Goal: Information Seeking & Learning: Check status

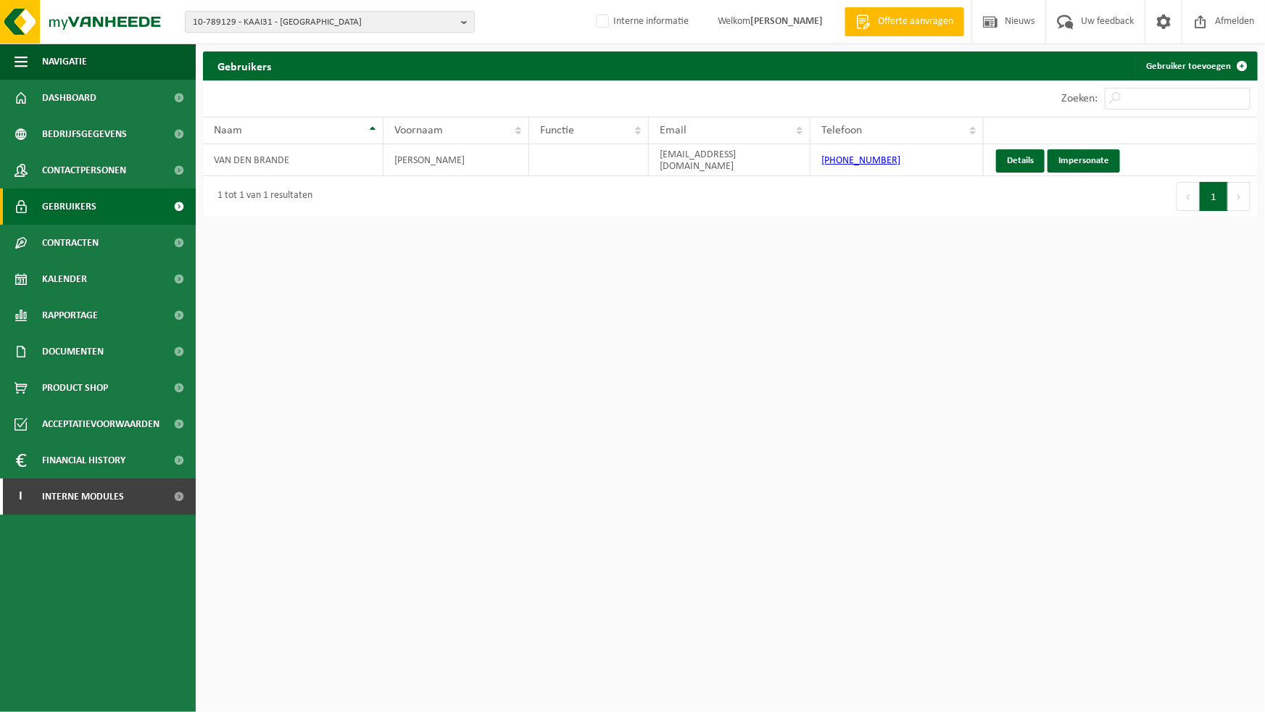
click at [703, 415] on html "10-789129 - KAAI31 - 9220 HAMME, KAAIPLEIN 31 10-890904 - VAN DEN BRANDE, [PERS…" at bounding box center [632, 356] width 1265 height 712
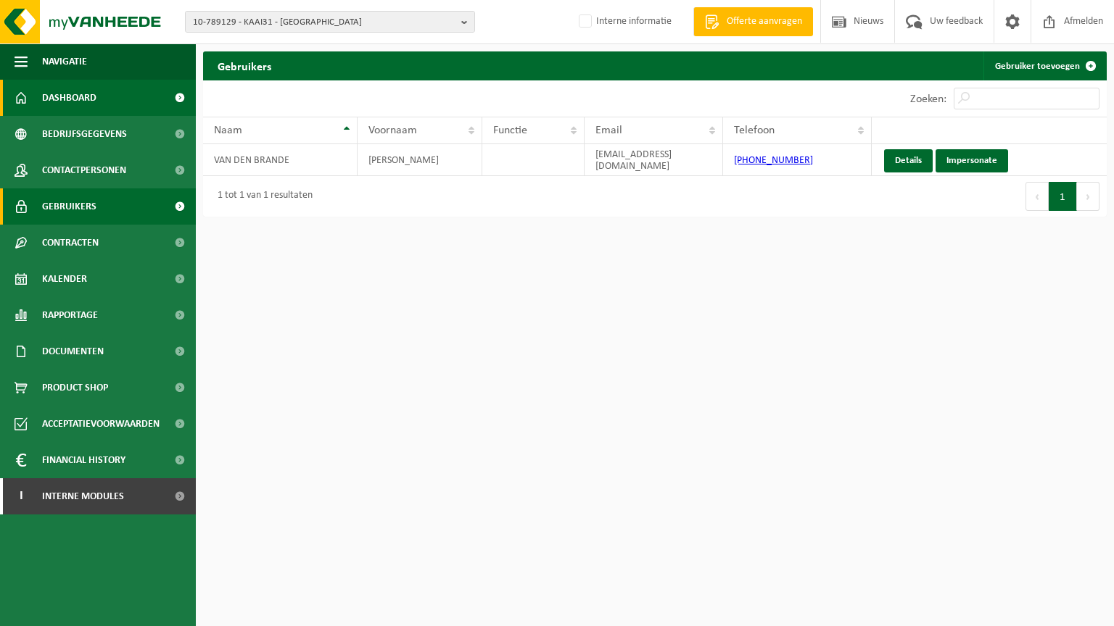
click at [42, 96] on span "Dashboard" at bounding box center [69, 98] width 54 height 36
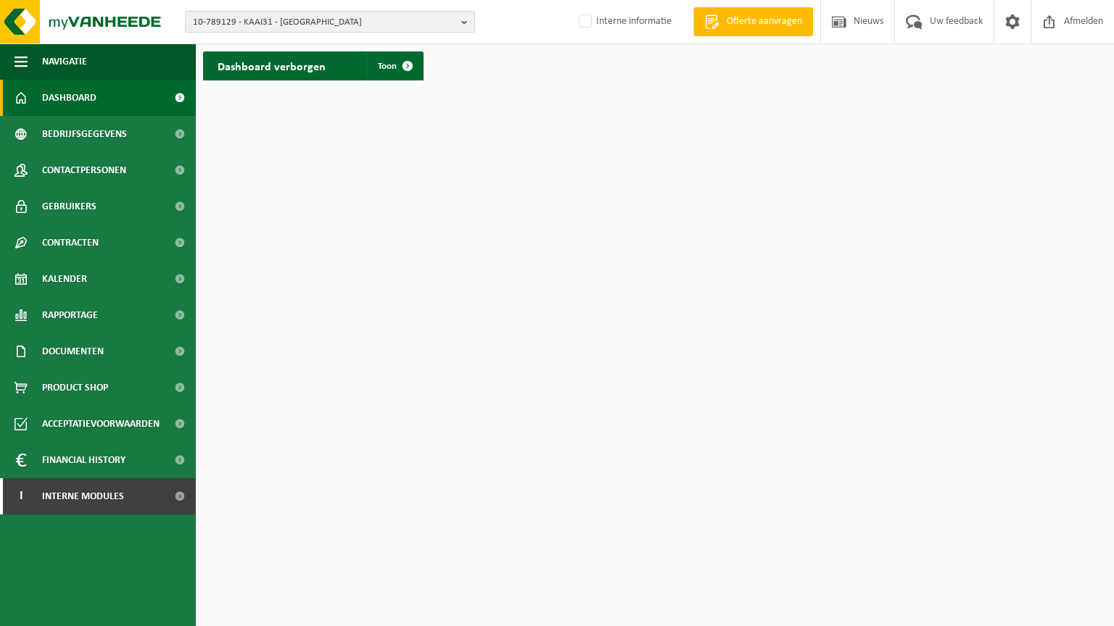
click at [429, 25] on span "10-789129 - KAAI31 - [GEOGRAPHIC_DATA]" at bounding box center [324, 23] width 262 height 22
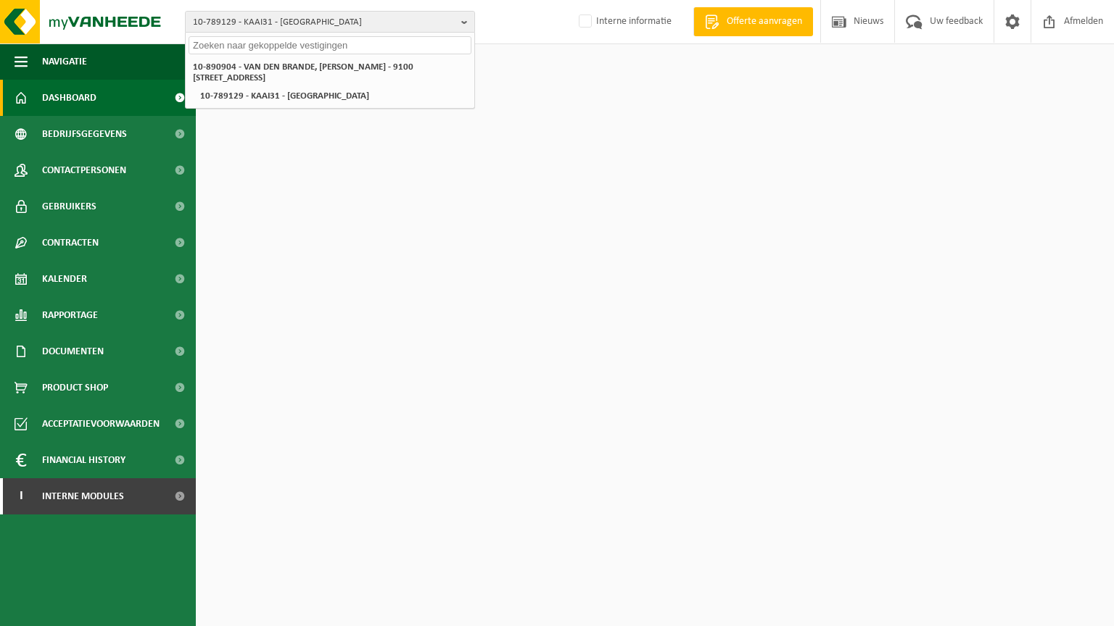
click at [496, 30] on div "10-789129 - KAAI31 - 9220 HAMME, KAAIPLEIN 31 10-890904 - VAN DEN BRANDE, DYLAN…" at bounding box center [557, 22] width 1114 height 44
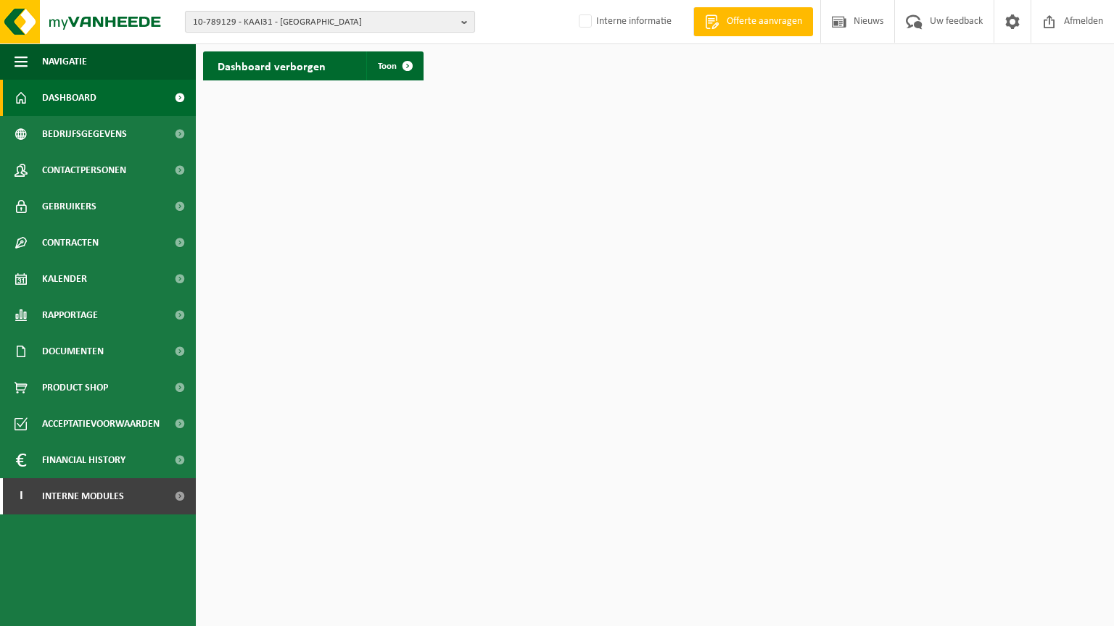
click at [471, 29] on b "button" at bounding box center [467, 22] width 13 height 20
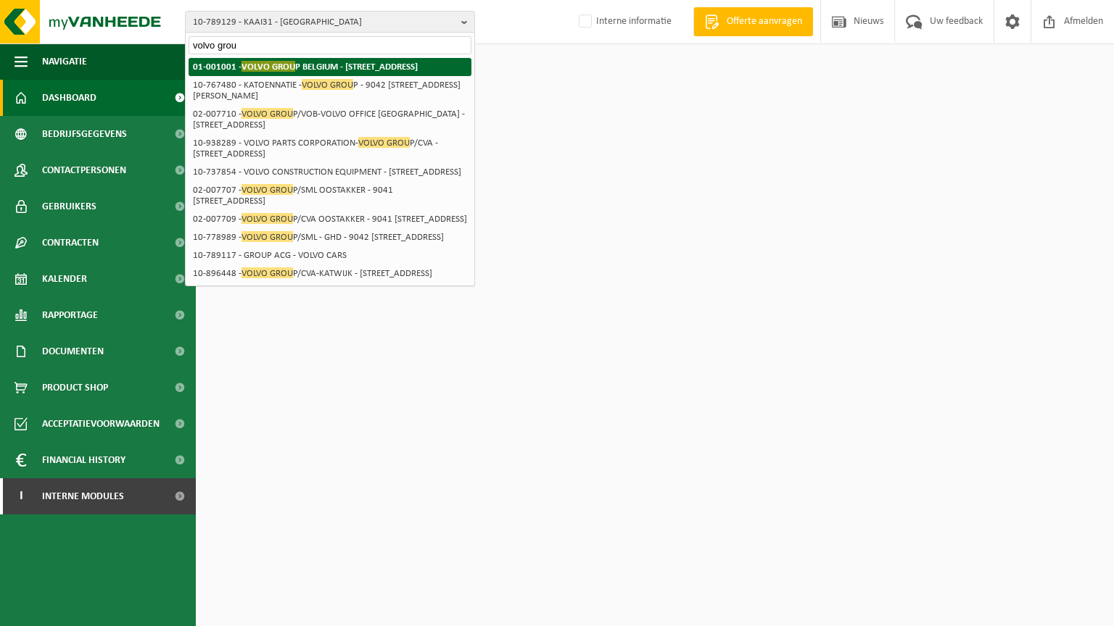
type input "volvo grou"
click at [368, 70] on strong "01-001001 - VOLVO GROU P BELGIUM - 9041 OOSTAKKER, SMALLEHEERWEG 31" at bounding box center [305, 66] width 225 height 11
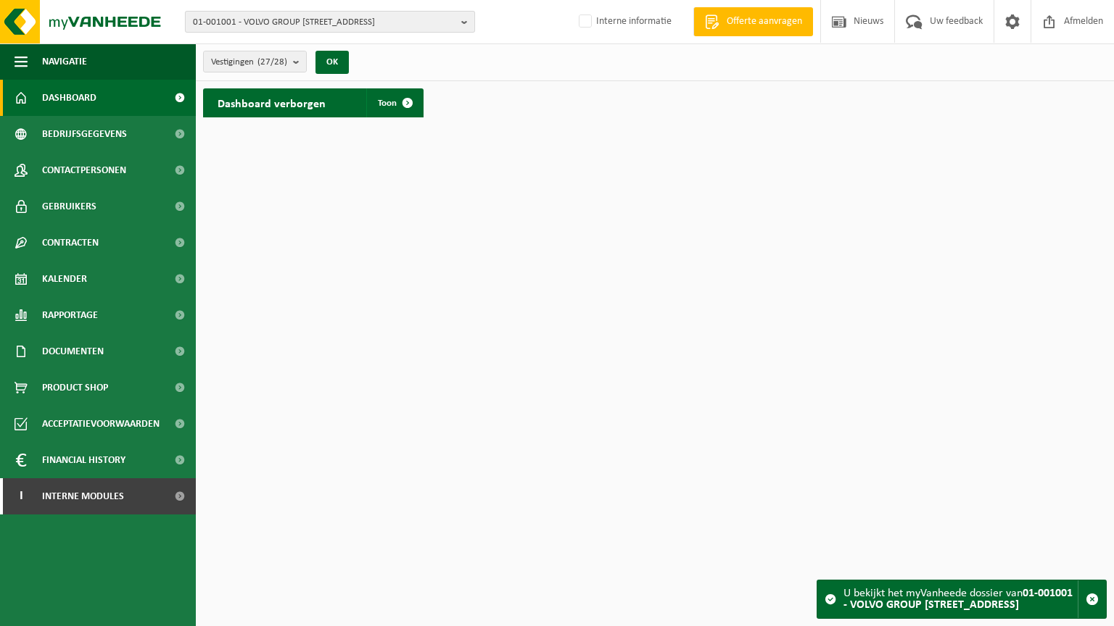
click at [401, 18] on span "01-001001 - VOLVO GROUP BELGIUM - 9041 OOSTAKKER, SMALLEHEERWEG 31" at bounding box center [324, 23] width 262 height 22
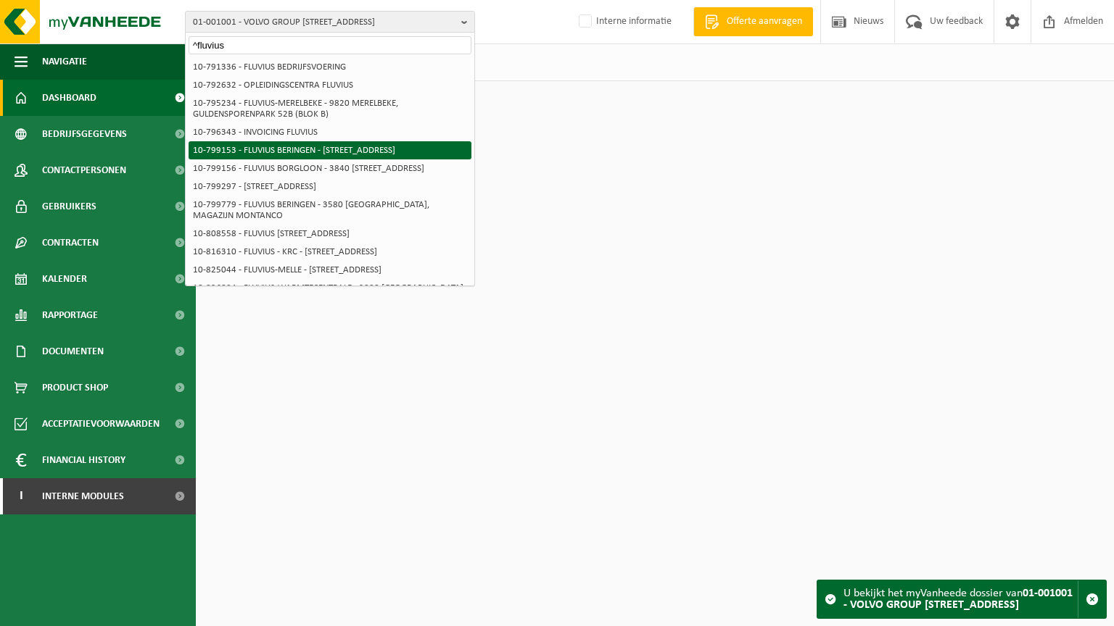
type input "^fluvius"
click at [296, 150] on li "10-799153 - FLUVIUS BERINGEN - [STREET_ADDRESS]" at bounding box center [330, 150] width 283 height 18
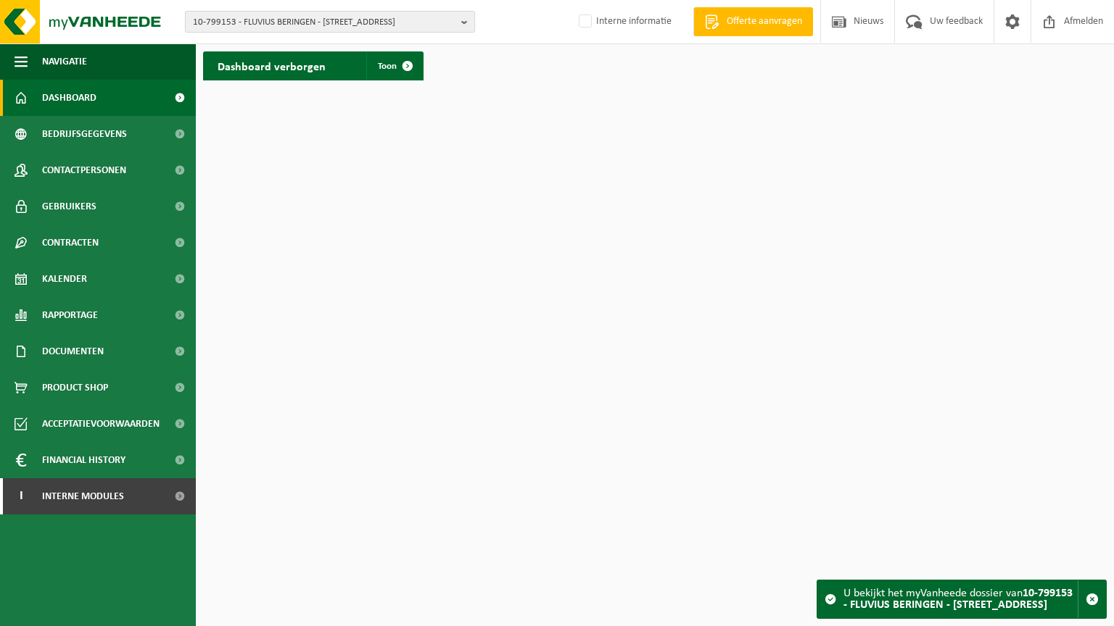
click at [465, 22] on b "button" at bounding box center [467, 22] width 13 height 20
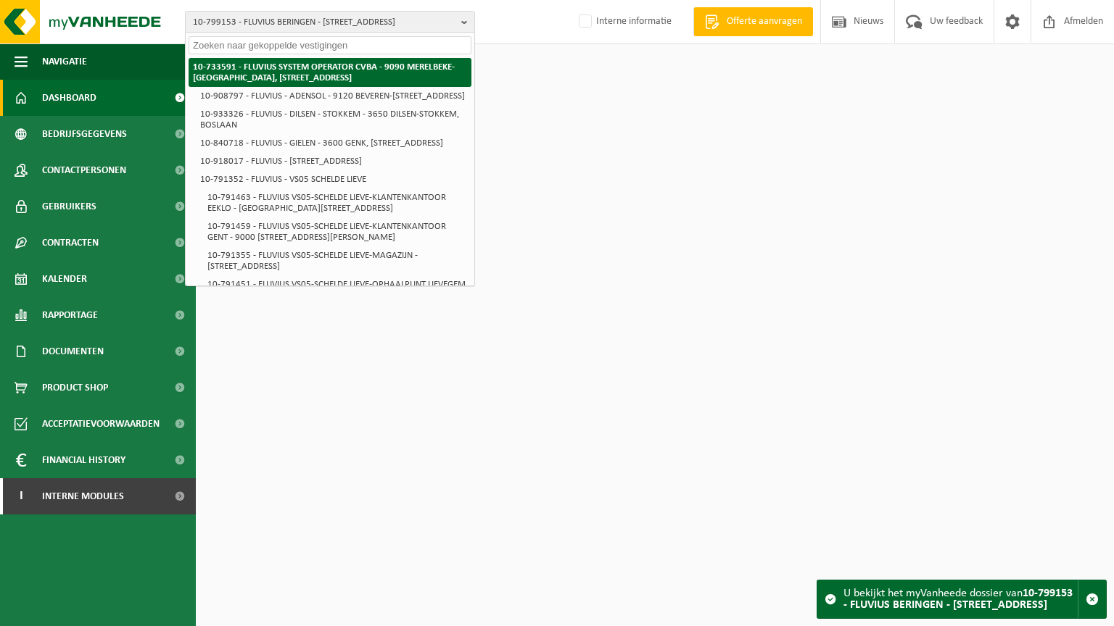
click at [418, 70] on strong "10-733591 - FLUVIUS SYSTEM OPERATOR CVBA - 9090 MERELBEKE-MELLE, BRUSSELSESTEEN…" at bounding box center [324, 72] width 262 height 20
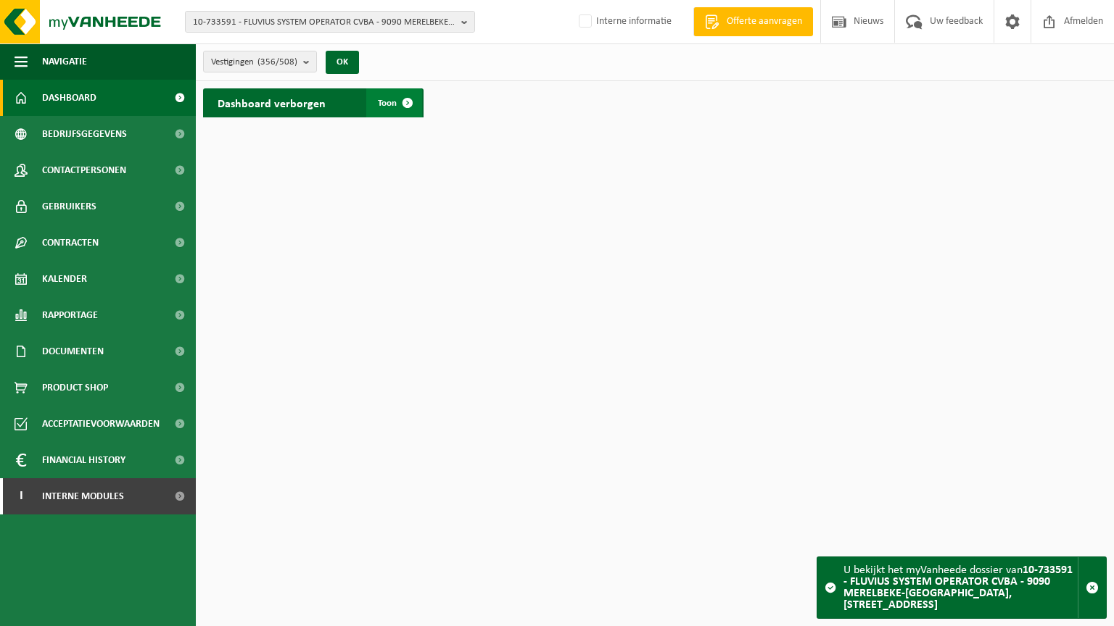
click at [397, 102] on span at bounding box center [407, 102] width 29 height 29
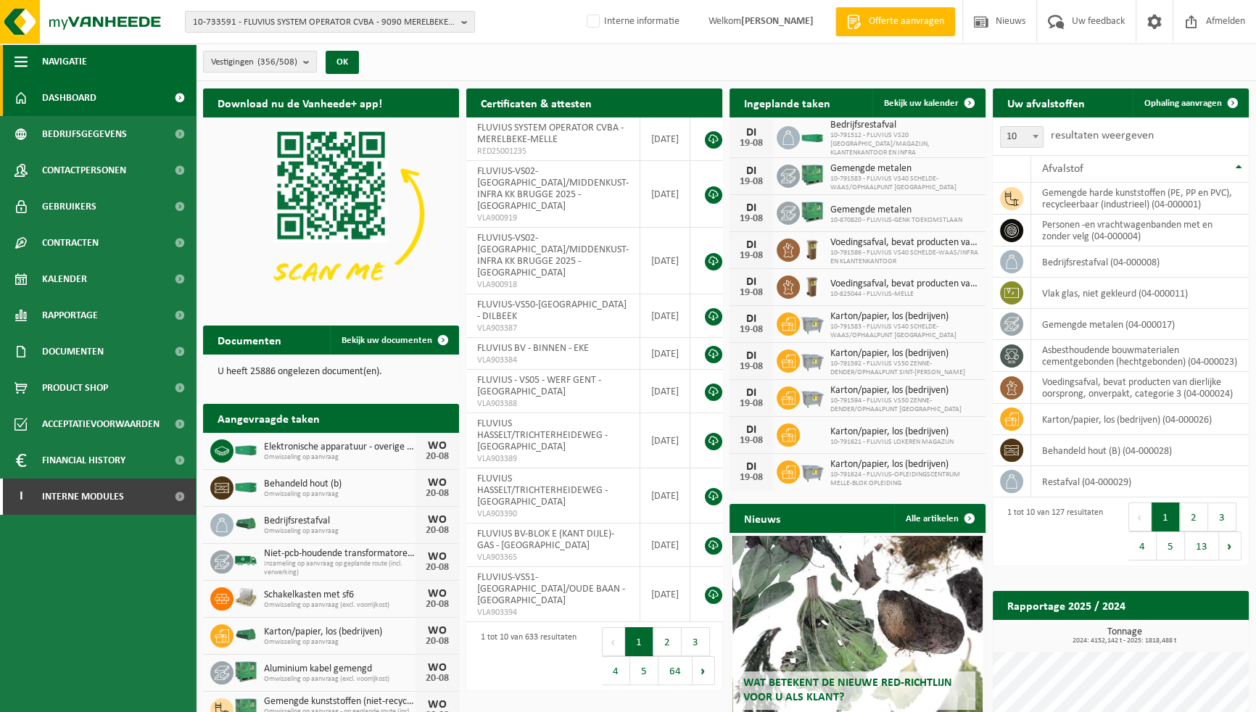
click at [19, 59] on span "button" at bounding box center [21, 62] width 13 height 36
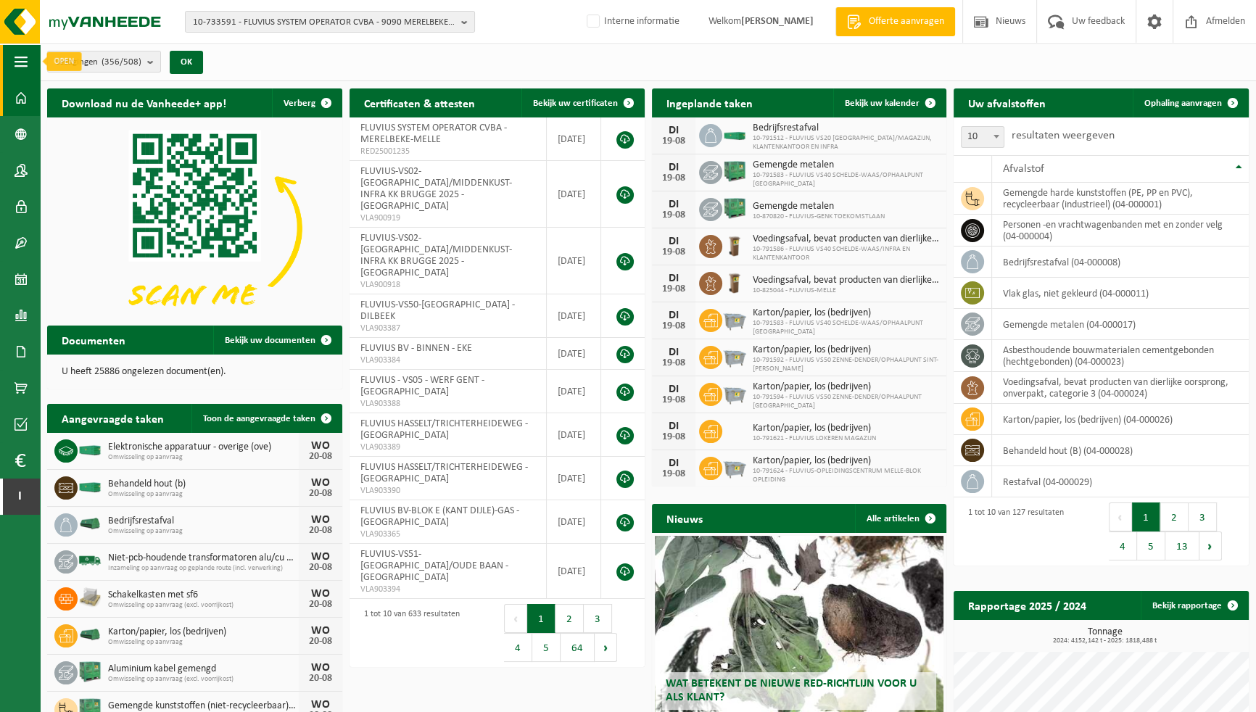
click at [12, 67] on button "Navigatie" at bounding box center [20, 62] width 40 height 36
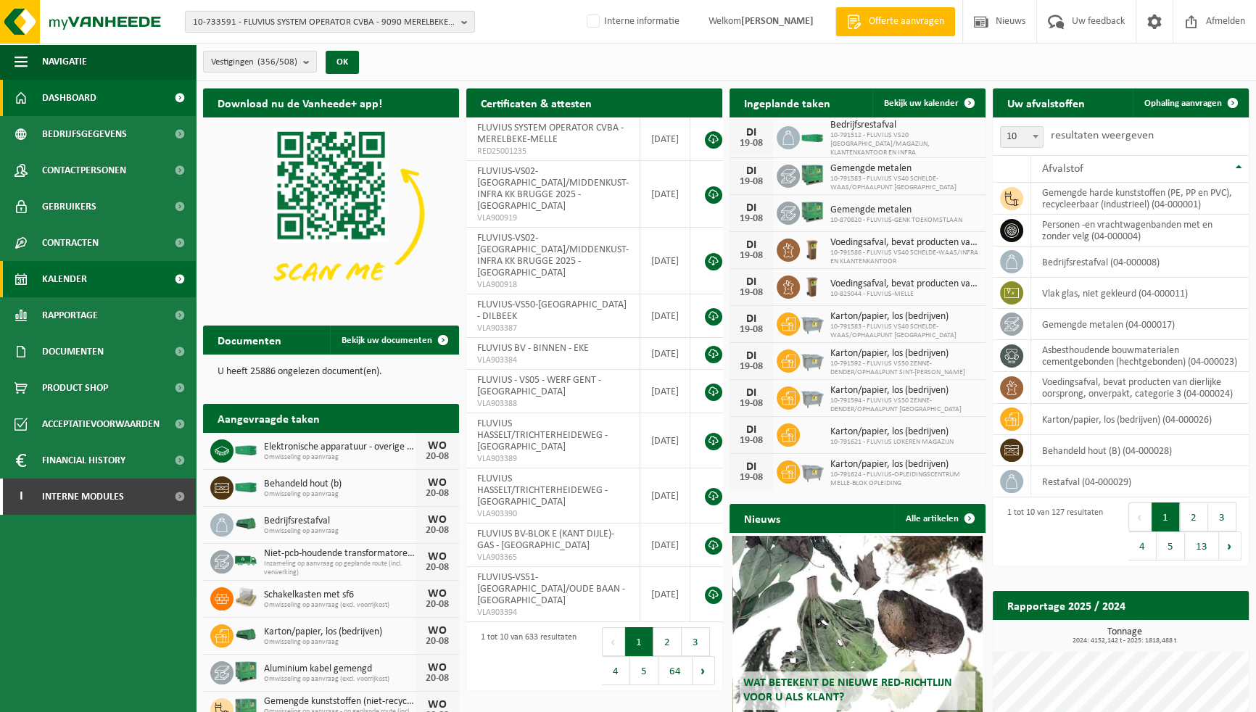
click at [70, 285] on span "Kalender" at bounding box center [64, 279] width 45 height 36
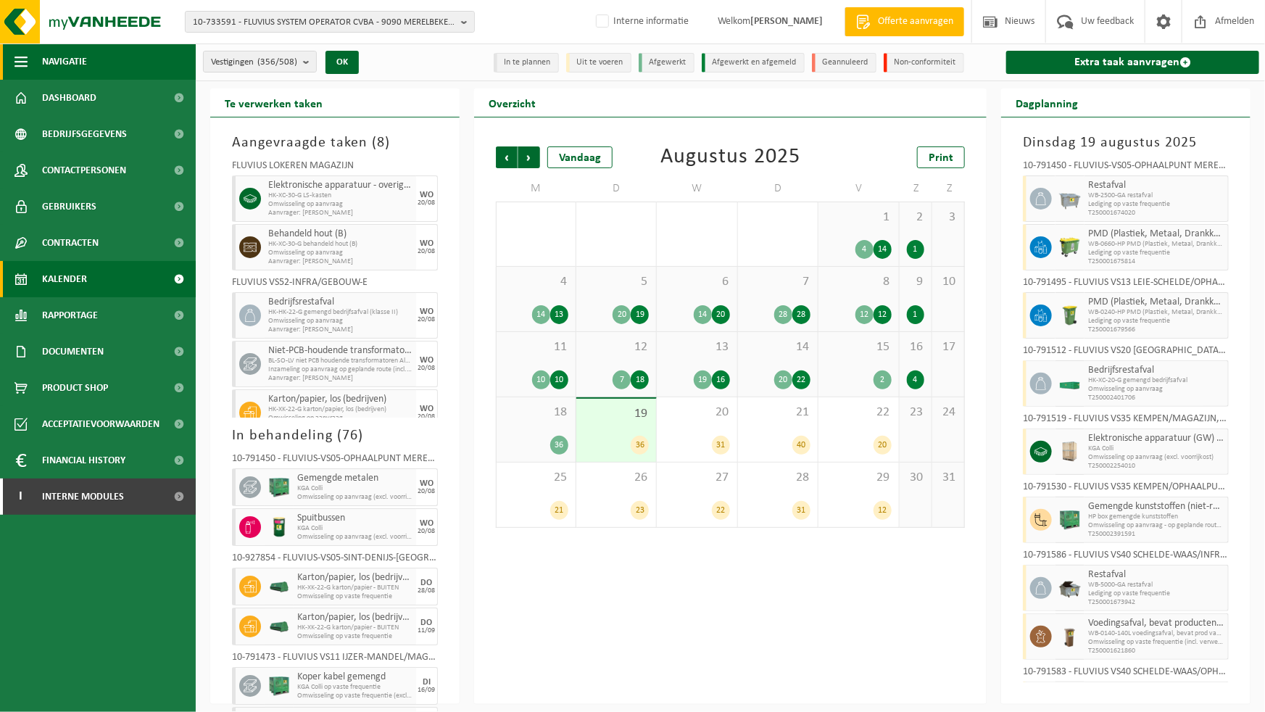
click at [17, 58] on span "button" at bounding box center [21, 62] width 13 height 36
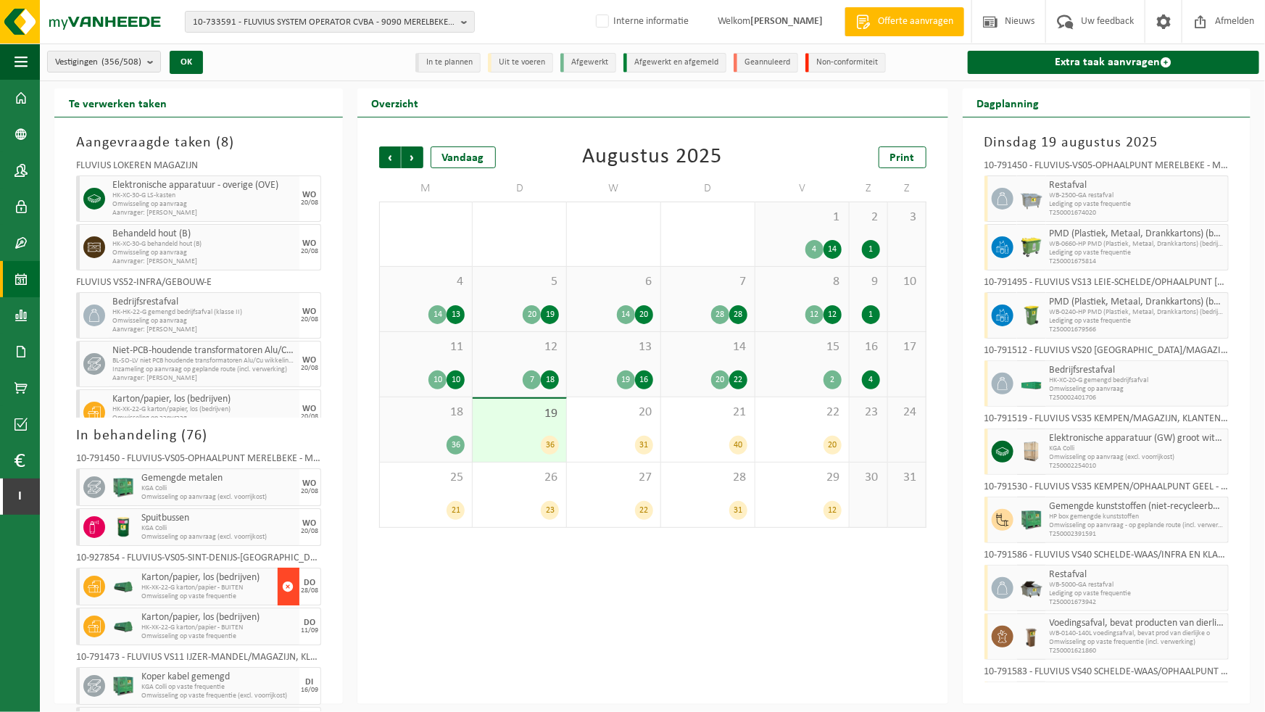
click at [283, 584] on span "button" at bounding box center [289, 586] width 12 height 29
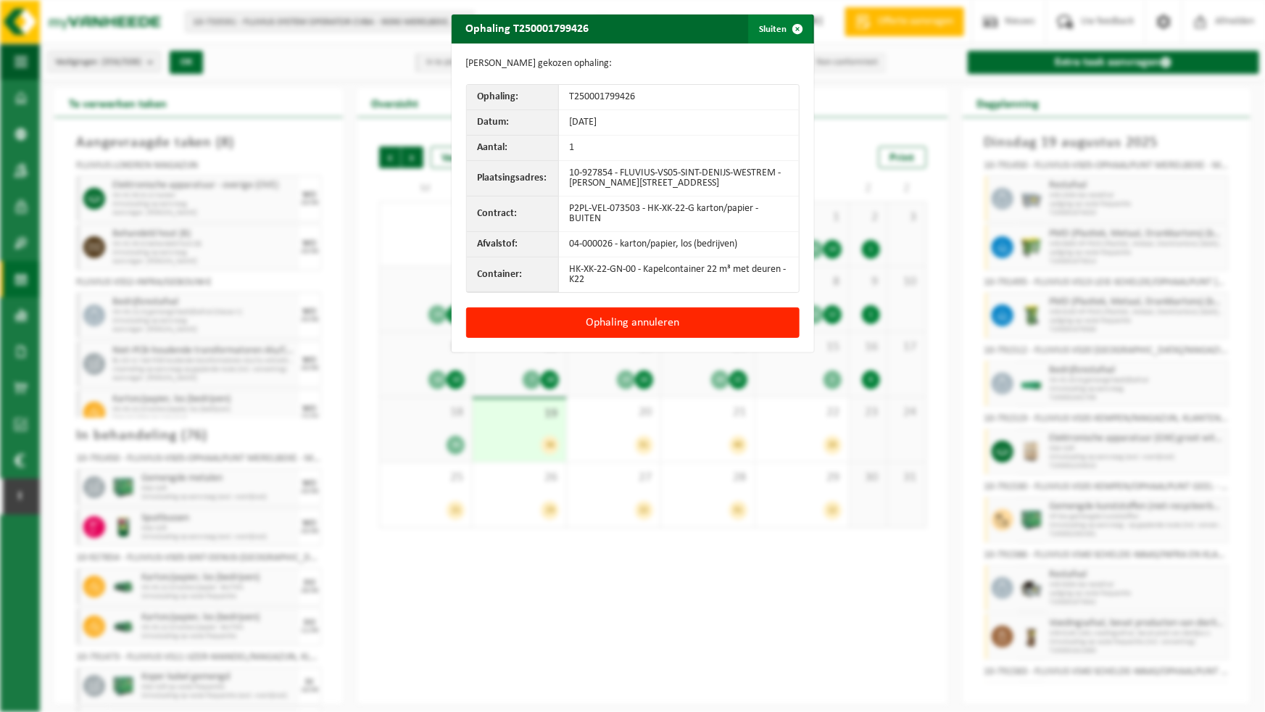
click at [764, 31] on button "Sluiten" at bounding box center [780, 29] width 65 height 29
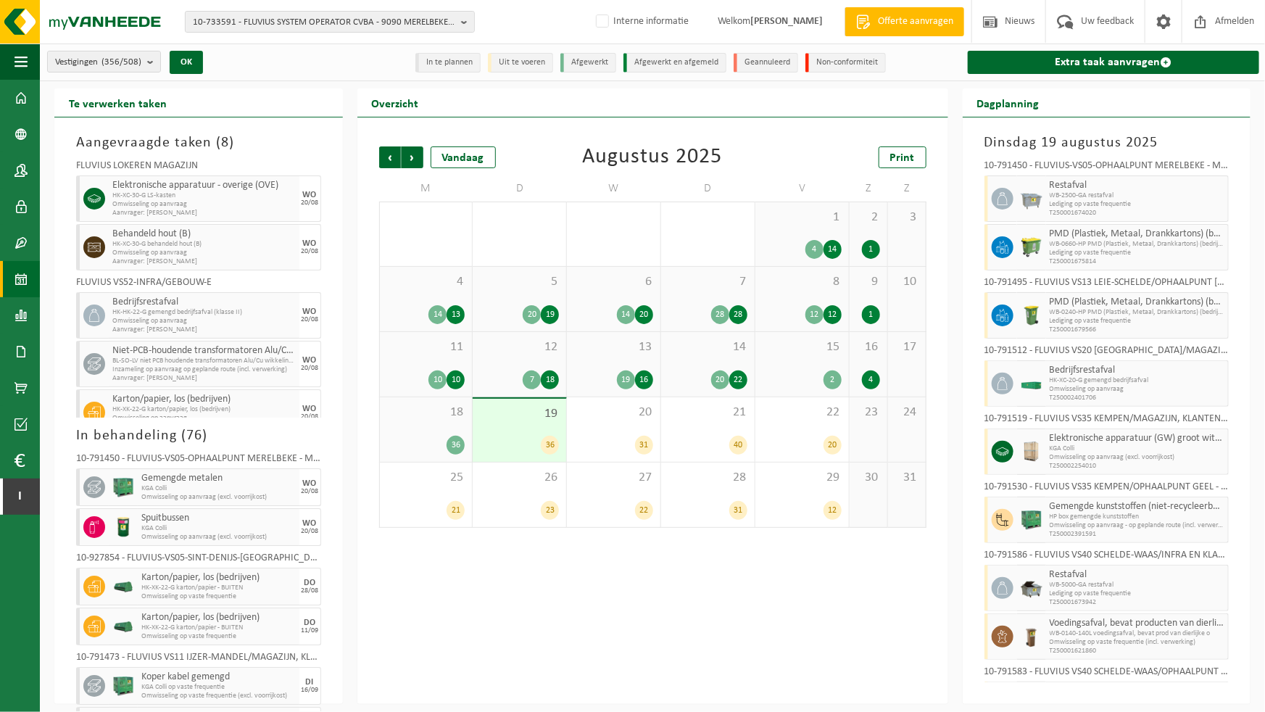
click at [616, 363] on div "13 19 16" at bounding box center [614, 364] width 94 height 65
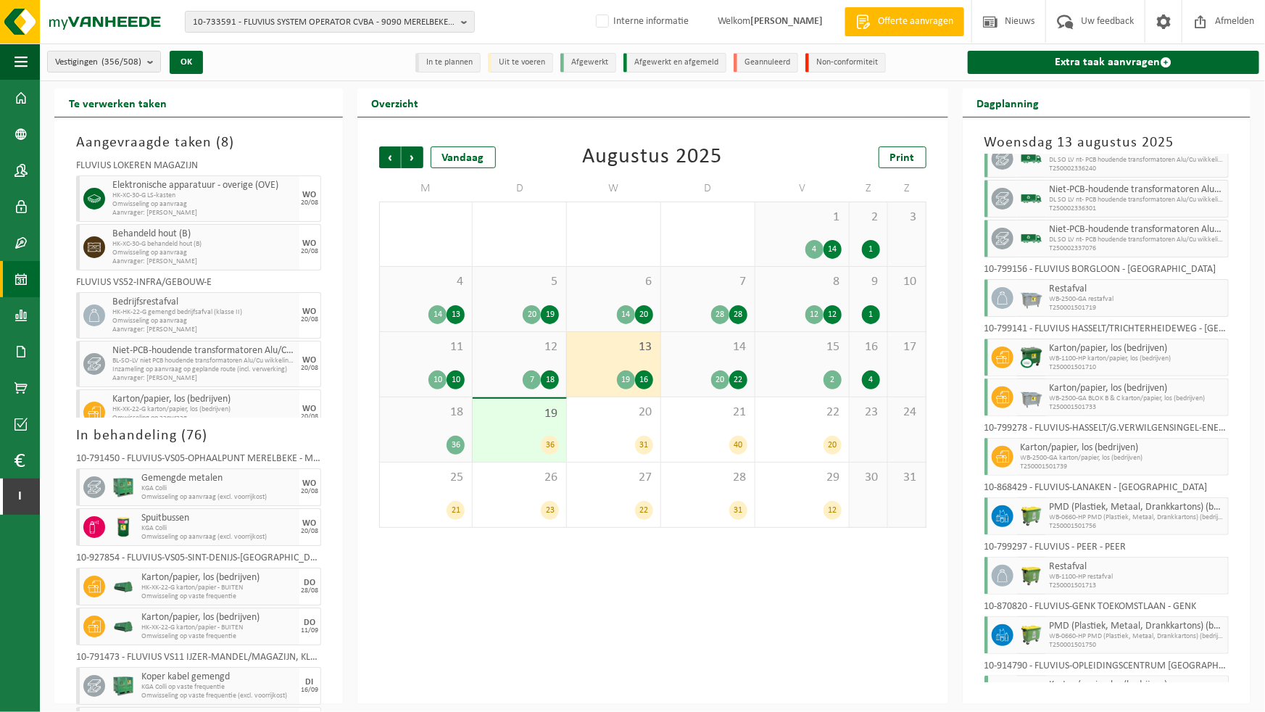
scroll to position [1299, 0]
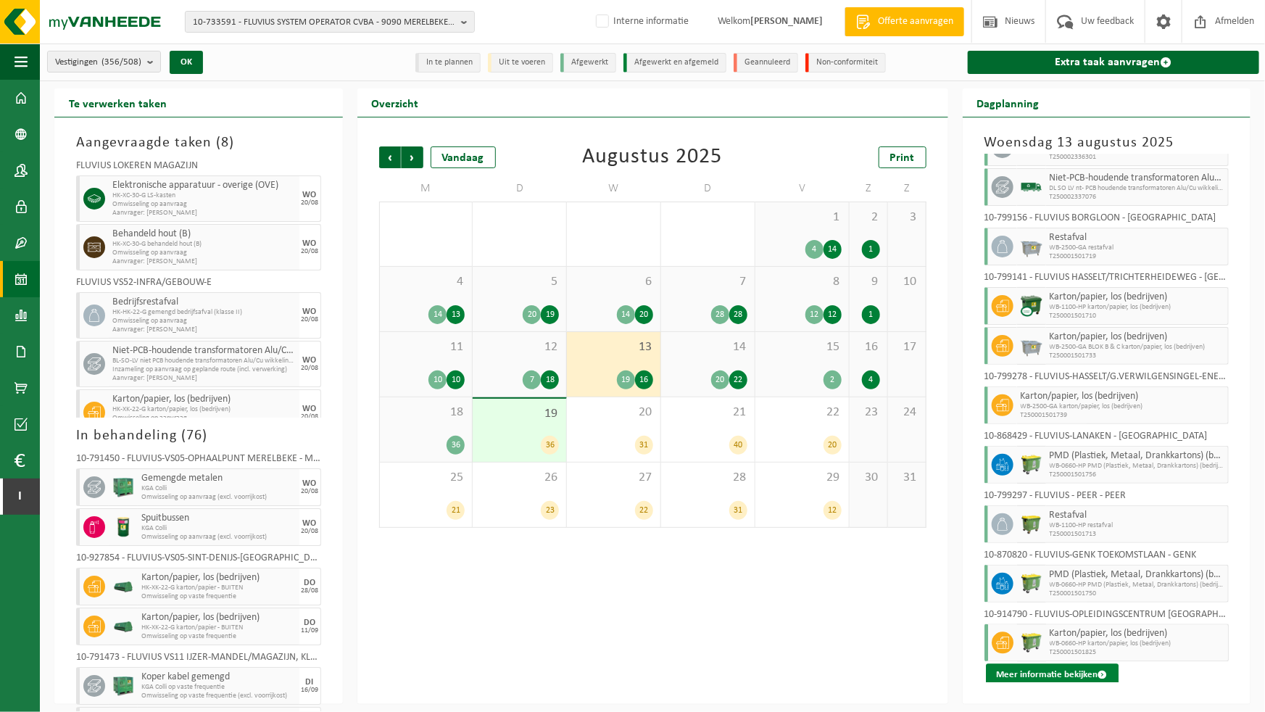
click at [1073, 670] on button "Meer informatie bekijken" at bounding box center [1052, 675] width 133 height 23
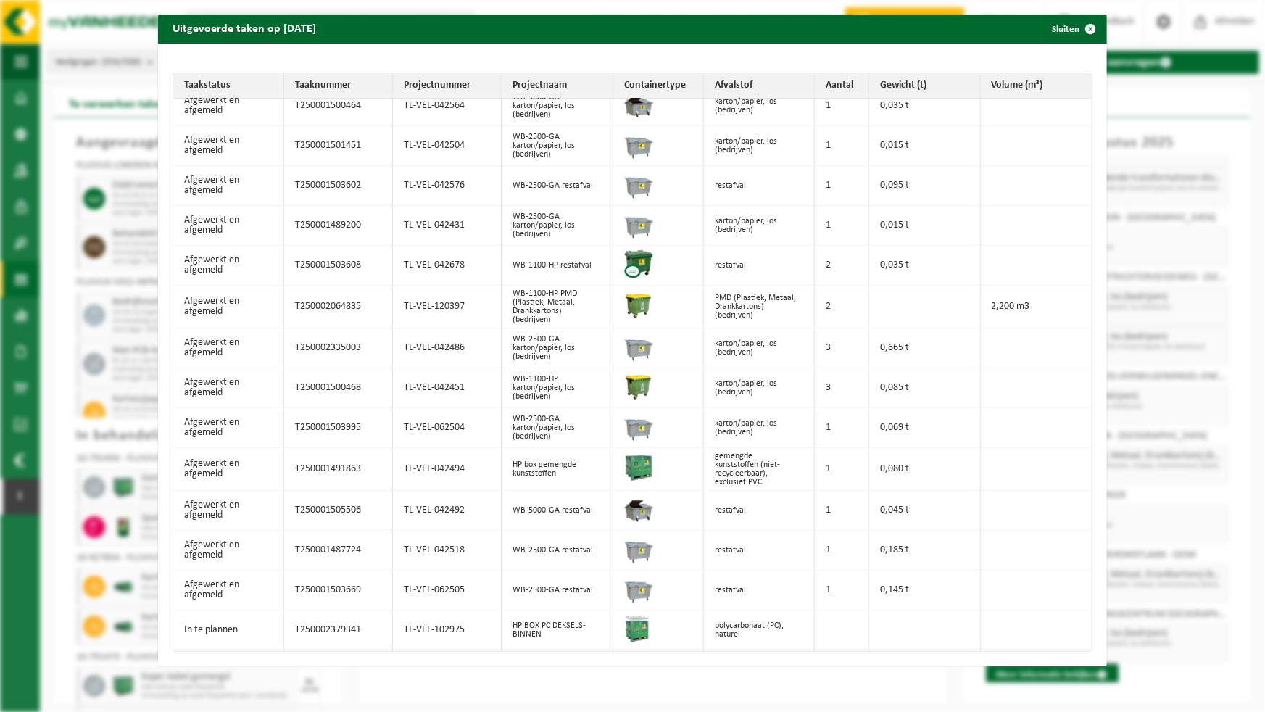
scroll to position [90, 0]
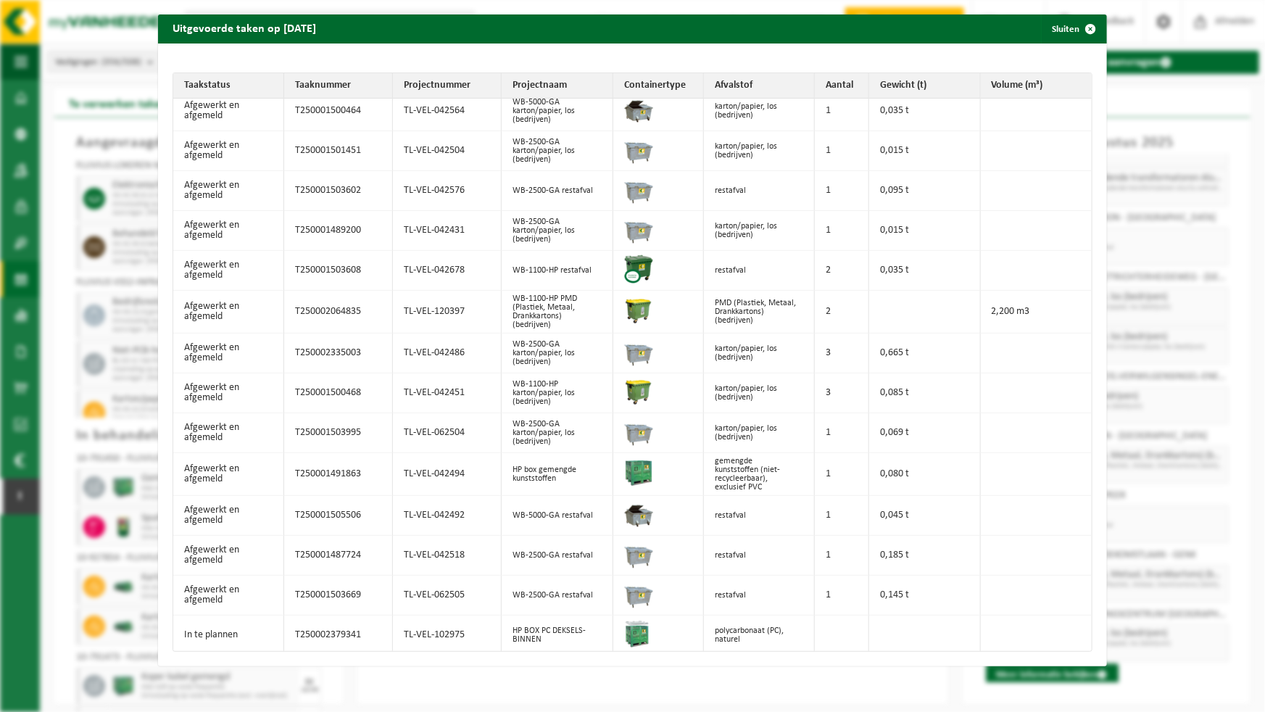
click at [1015, 80] on th "Volume (m³)" at bounding box center [1036, 85] width 111 height 25
click at [1077, 30] on span "button" at bounding box center [1091, 29] width 29 height 29
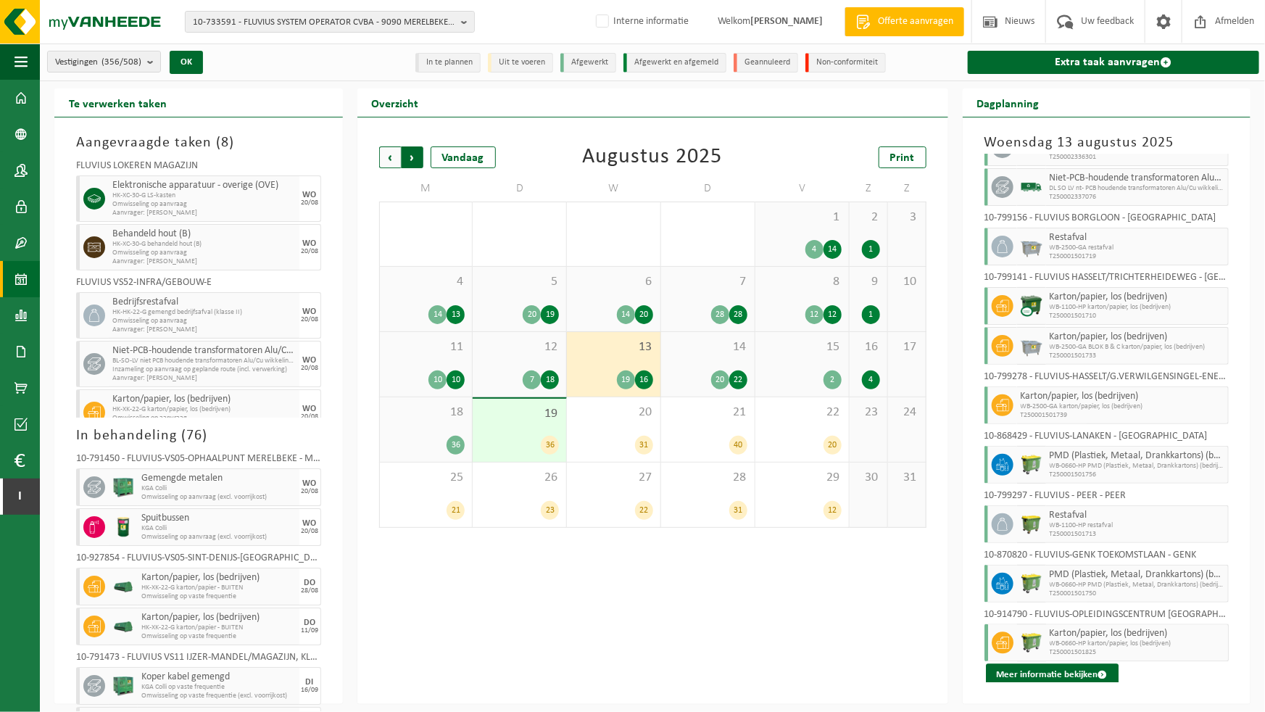
click at [392, 159] on span "Vorige" at bounding box center [390, 157] width 22 height 22
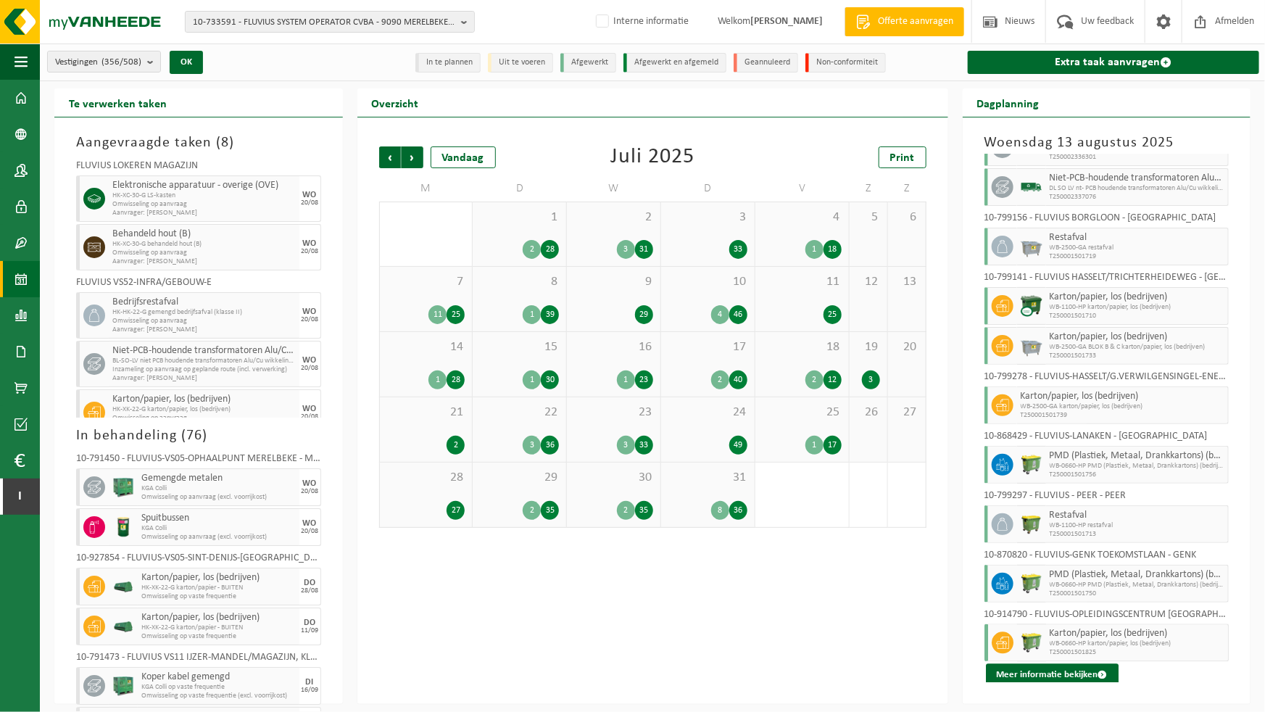
click at [392, 159] on span "Vorige" at bounding box center [390, 157] width 22 height 22
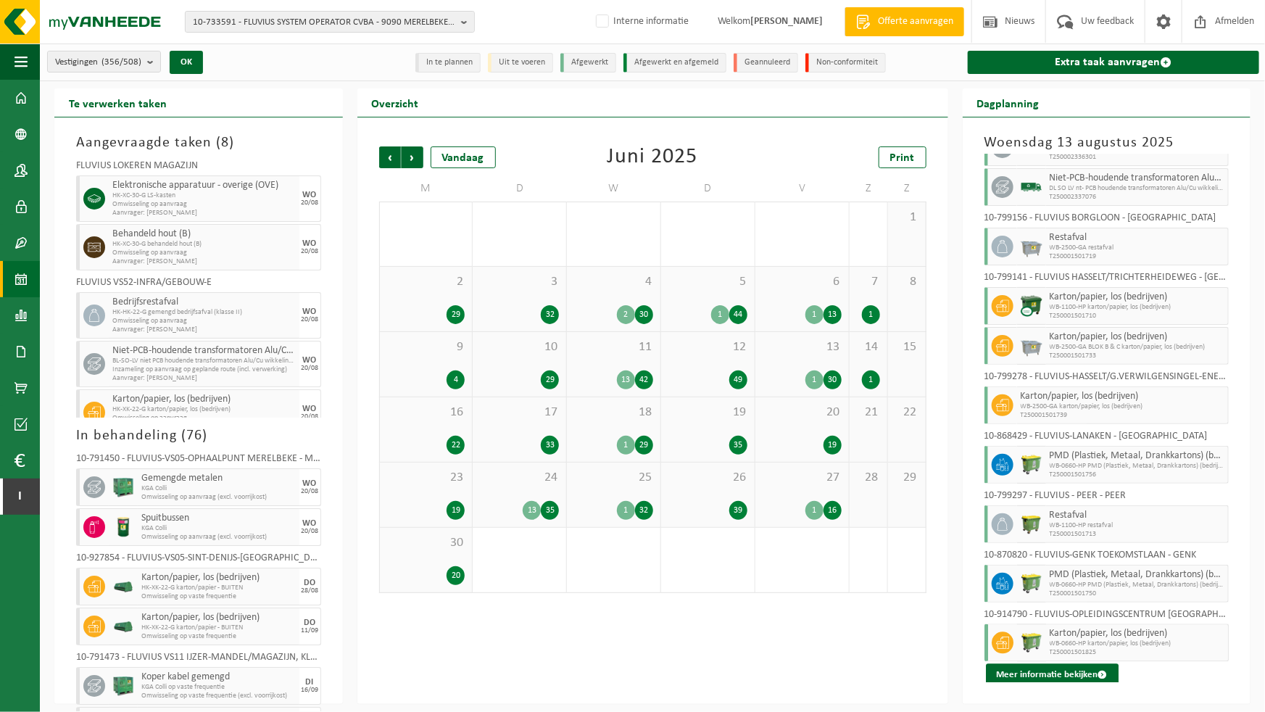
click at [392, 159] on span "Vorige" at bounding box center [390, 157] width 22 height 22
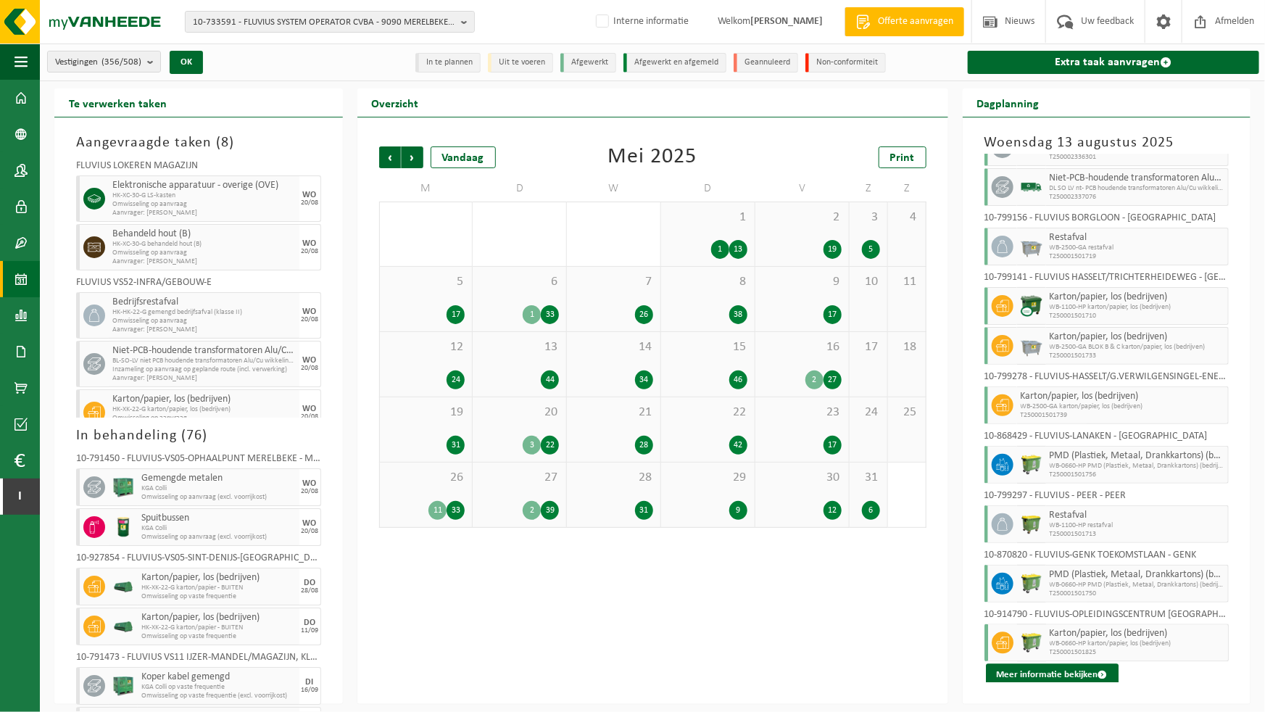
click at [392, 159] on span "Vorige" at bounding box center [390, 157] width 22 height 22
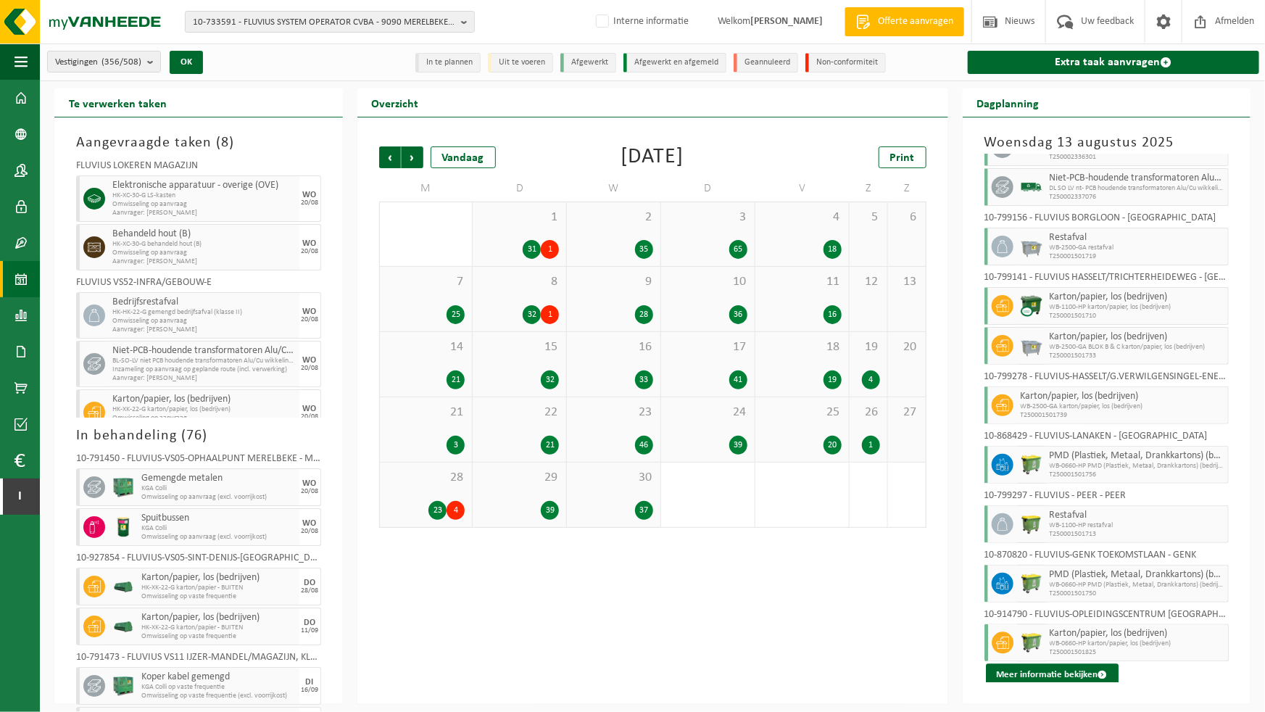
click at [530, 228] on div "1 31 1" at bounding box center [520, 234] width 94 height 64
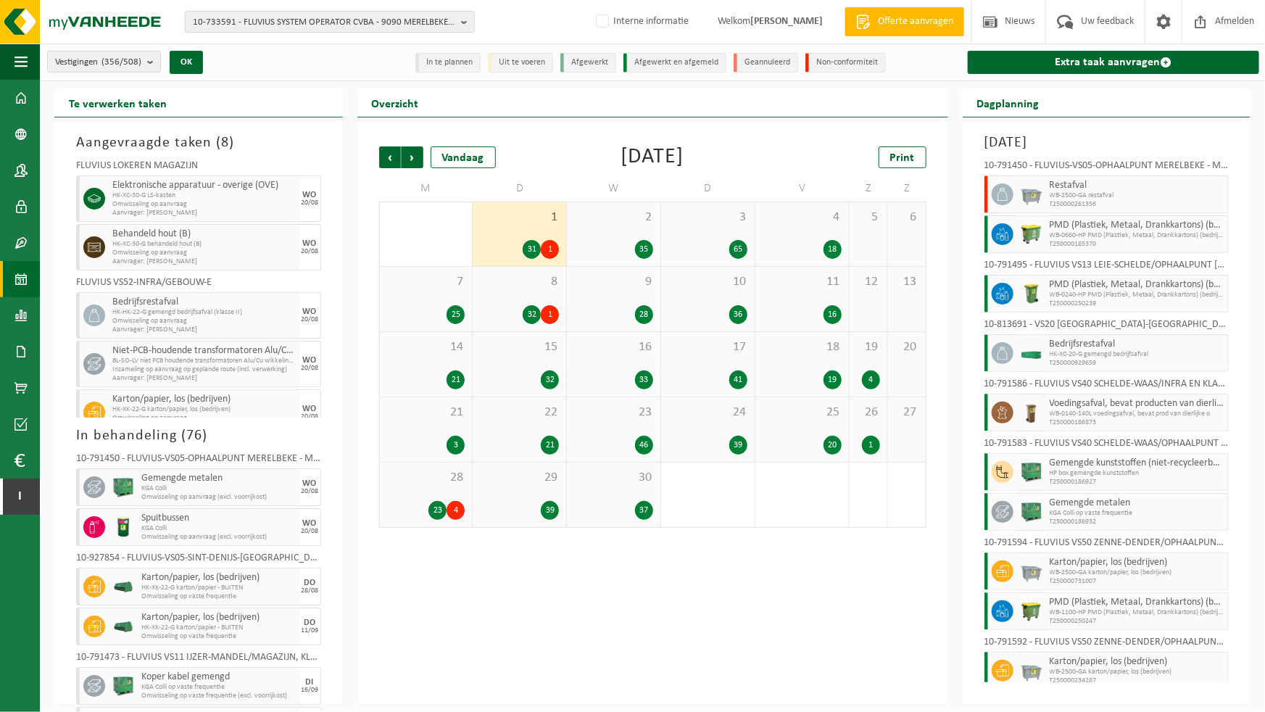
click at [1078, 203] on span "T250000261356" at bounding box center [1137, 204] width 175 height 9
copy span "T250000261356"
click at [415, 160] on span "Volgende" at bounding box center [413, 157] width 22 height 22
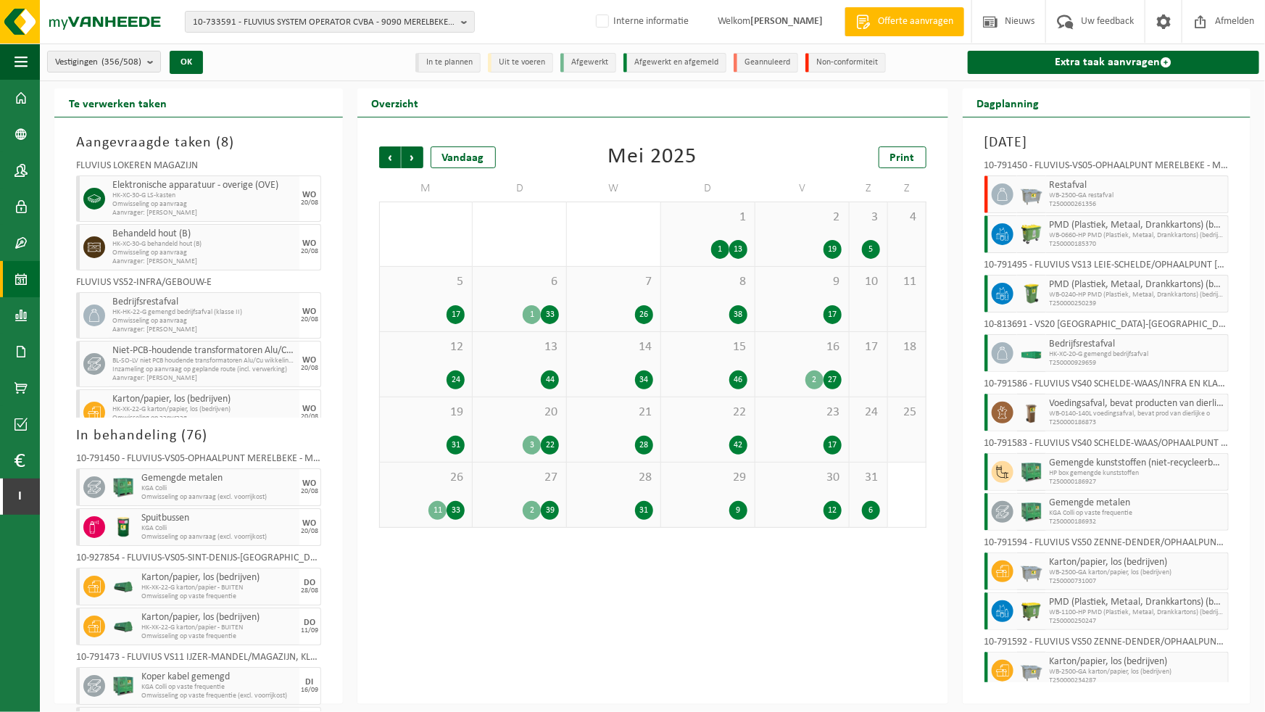
click at [510, 296] on div "6 1 33" at bounding box center [520, 299] width 94 height 65
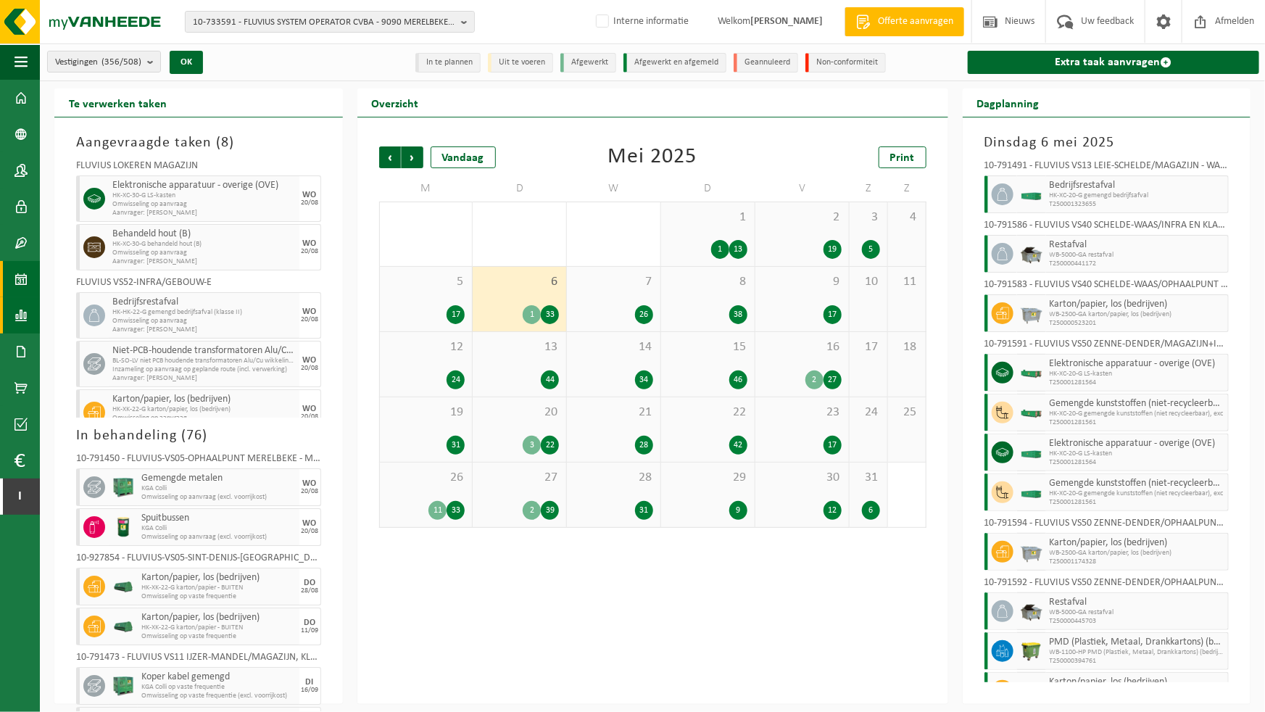
click at [24, 310] on span at bounding box center [21, 315] width 13 height 36
click at [121, 344] on span "In lijstvorm" at bounding box center [109, 347] width 51 height 28
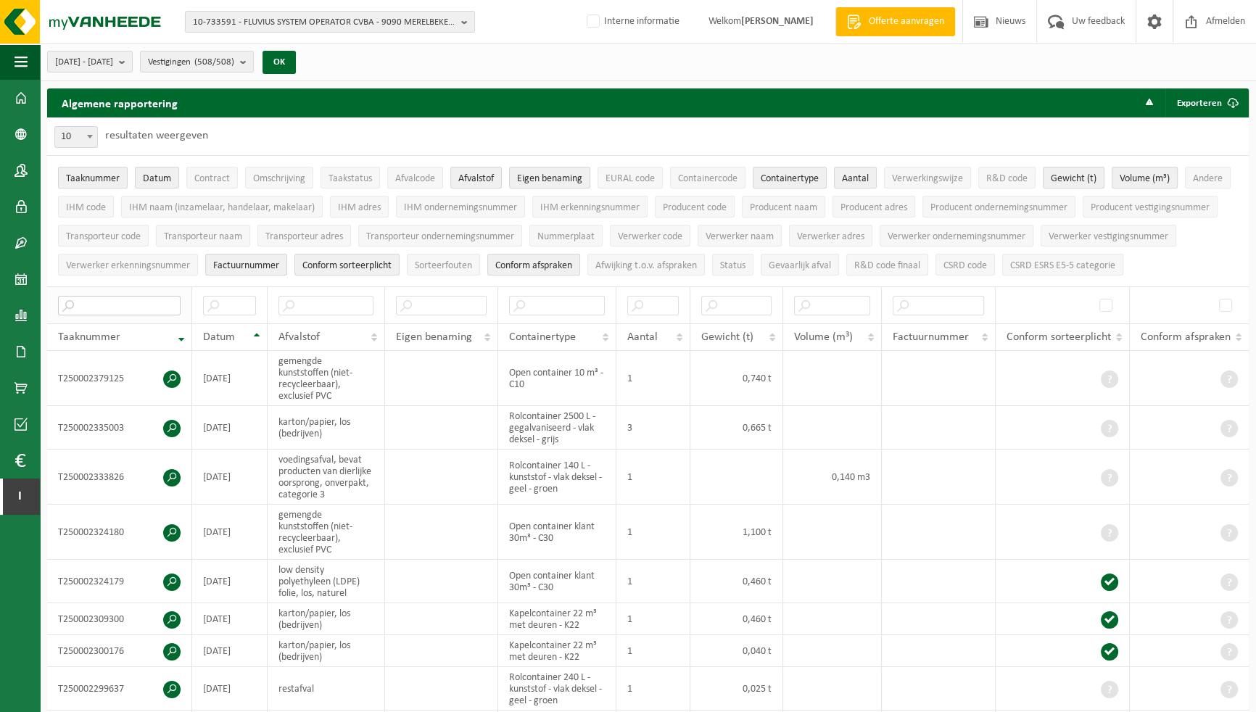
click at [153, 305] on input "text" at bounding box center [119, 306] width 123 height 20
paste input "T250000261356"
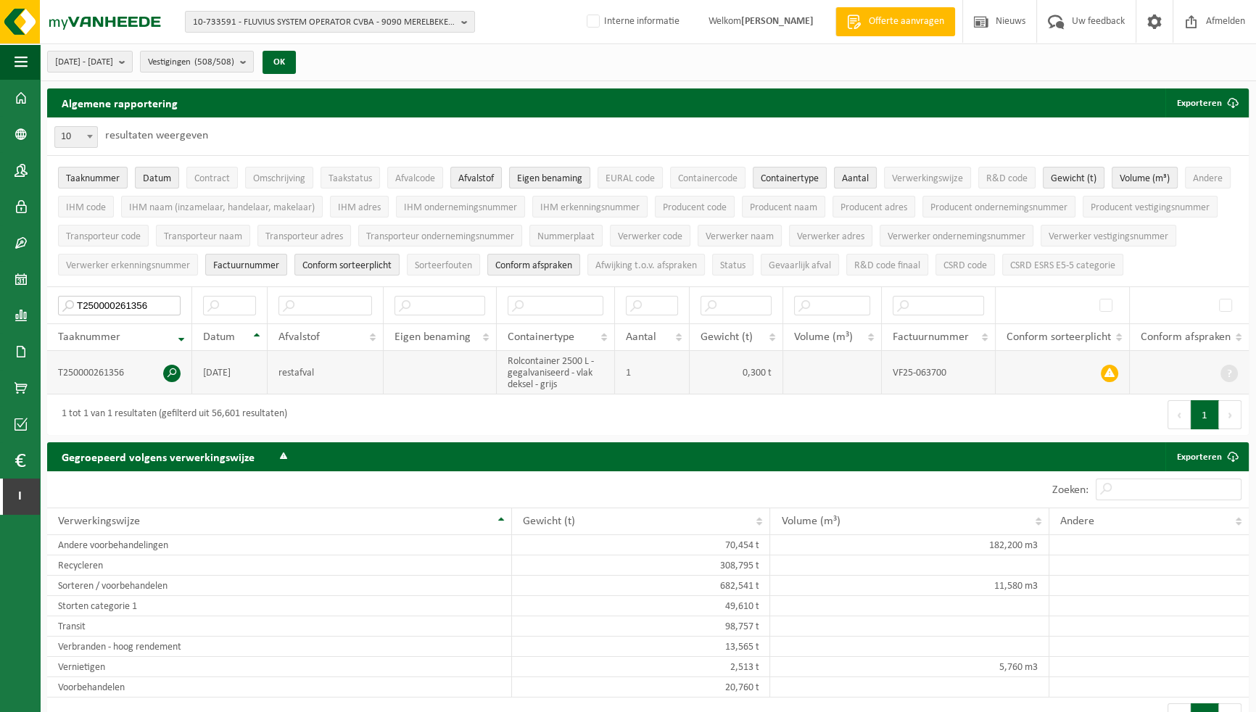
type input "T250000261356"
click at [173, 373] on span at bounding box center [171, 373] width 17 height 17
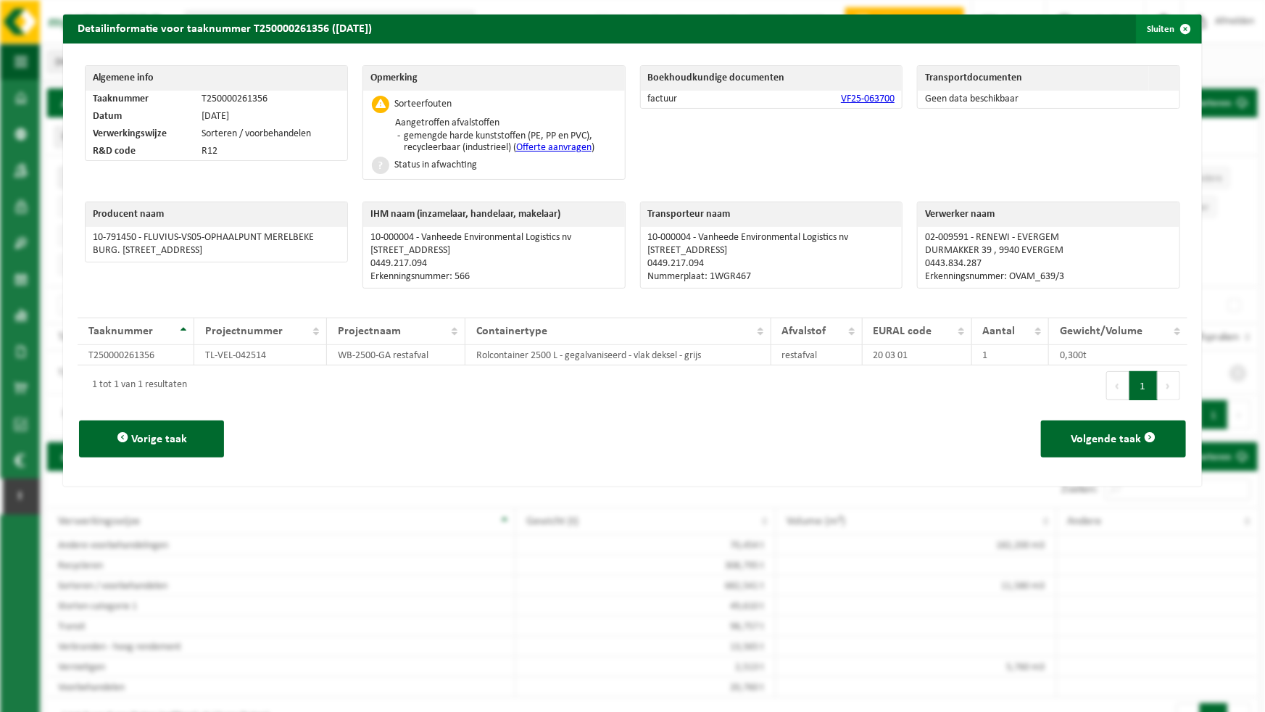
click at [1160, 30] on button "Sluiten" at bounding box center [1168, 29] width 65 height 29
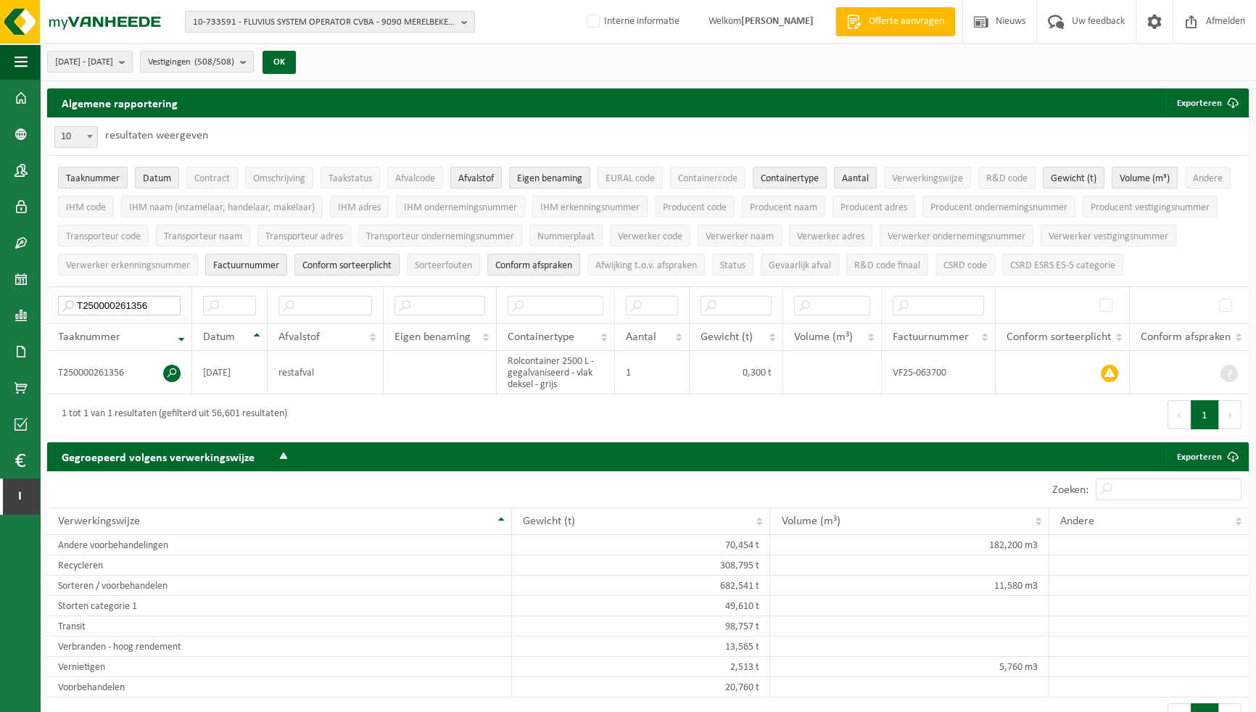
click at [142, 305] on input "T250000261356" at bounding box center [119, 306] width 123 height 20
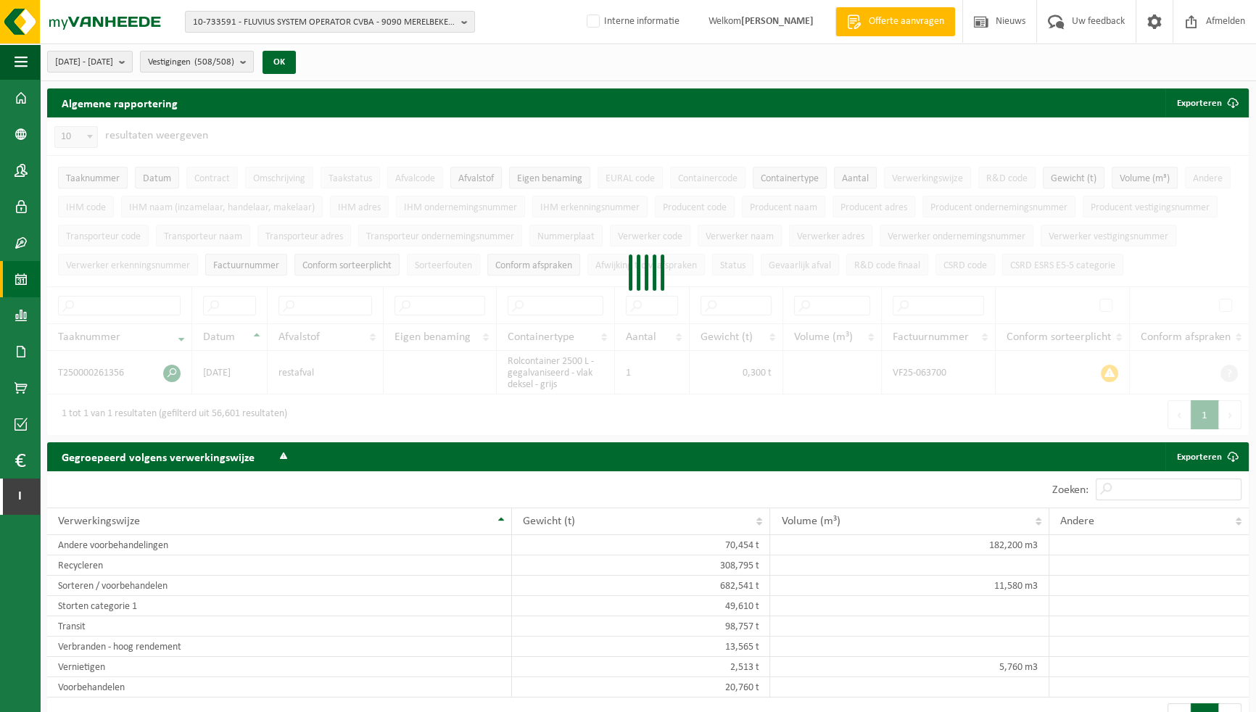
click at [23, 280] on span at bounding box center [21, 279] width 13 height 36
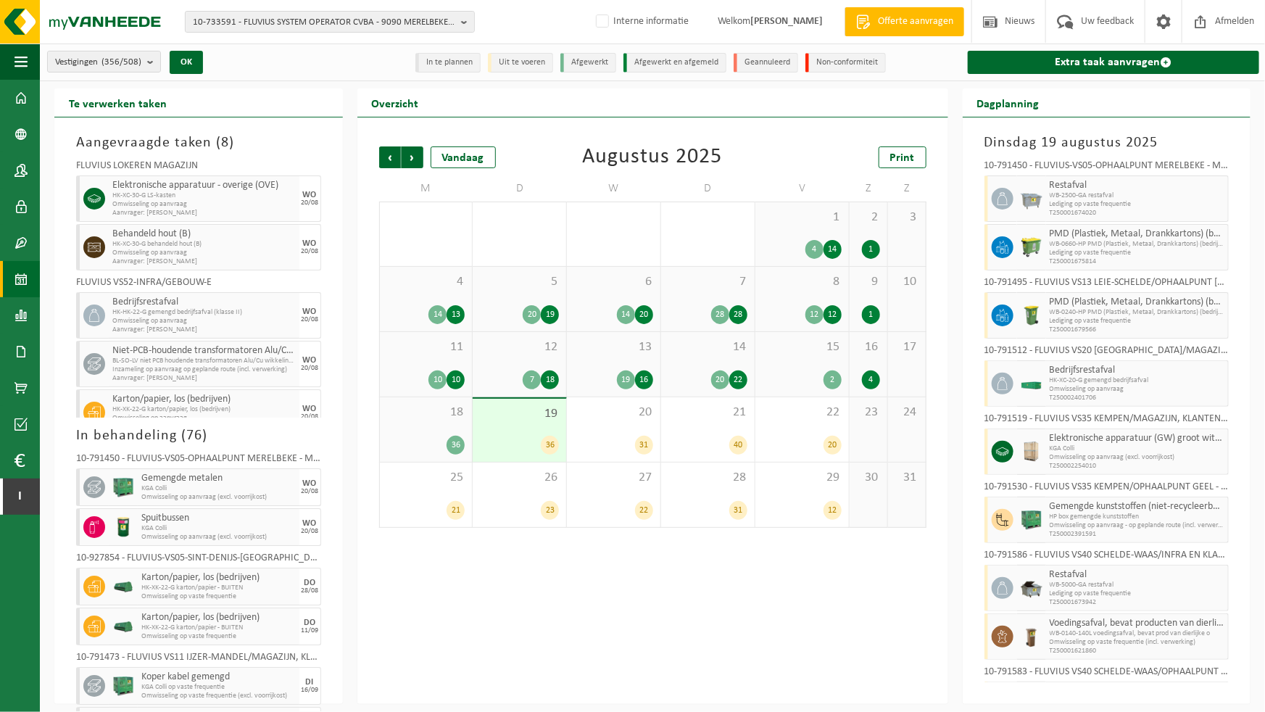
click at [500, 310] on div "20 19" at bounding box center [519, 314] width 79 height 19
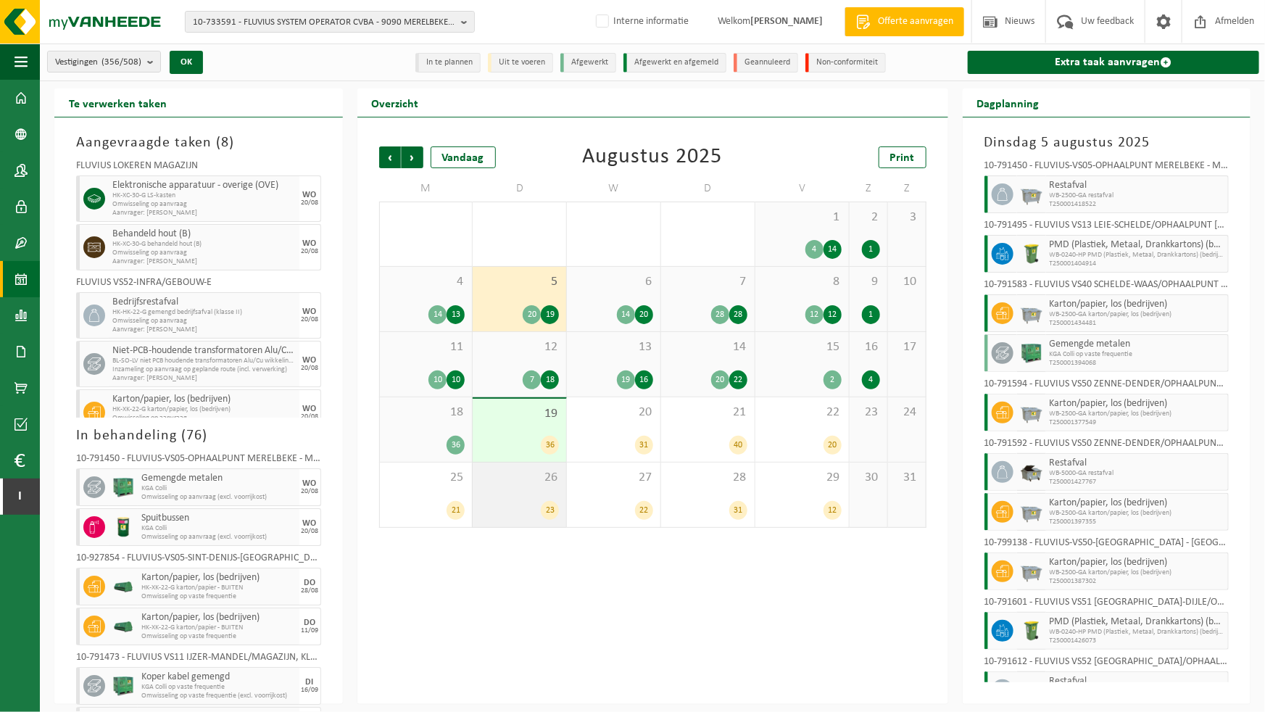
click at [534, 489] on div "26 23" at bounding box center [520, 495] width 94 height 65
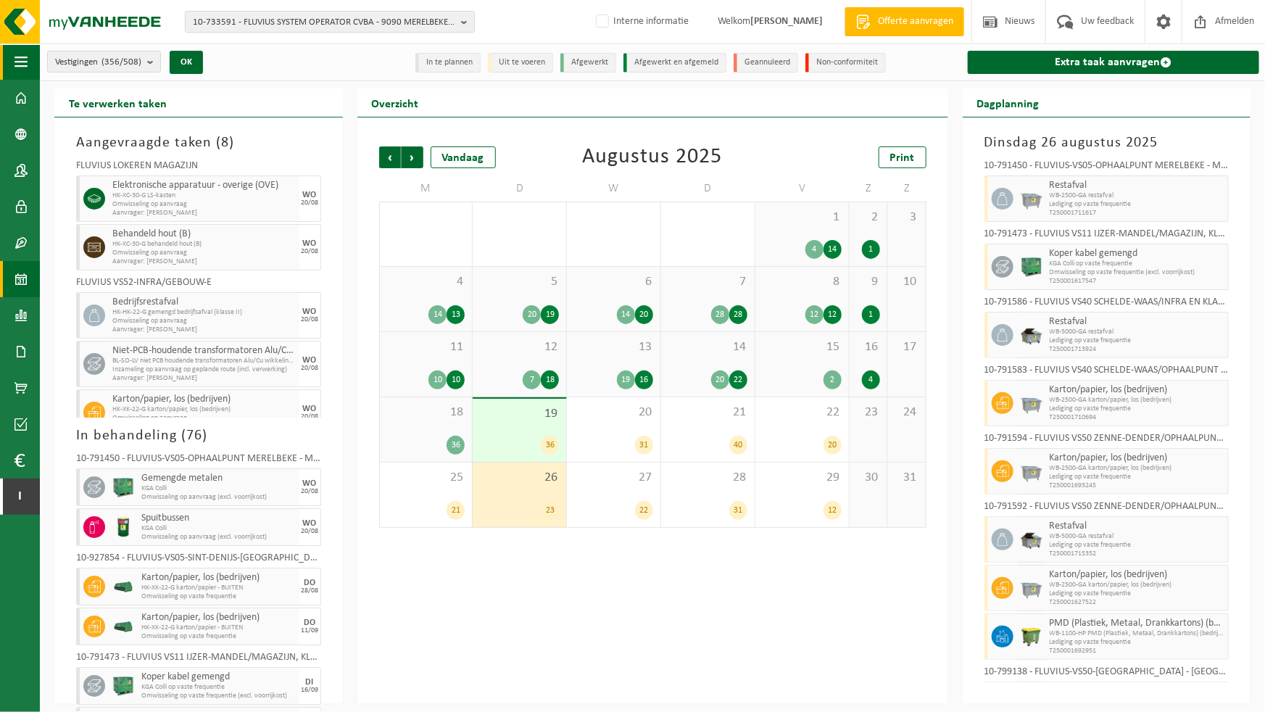
click at [28, 78] on button "Navigatie" at bounding box center [20, 62] width 40 height 36
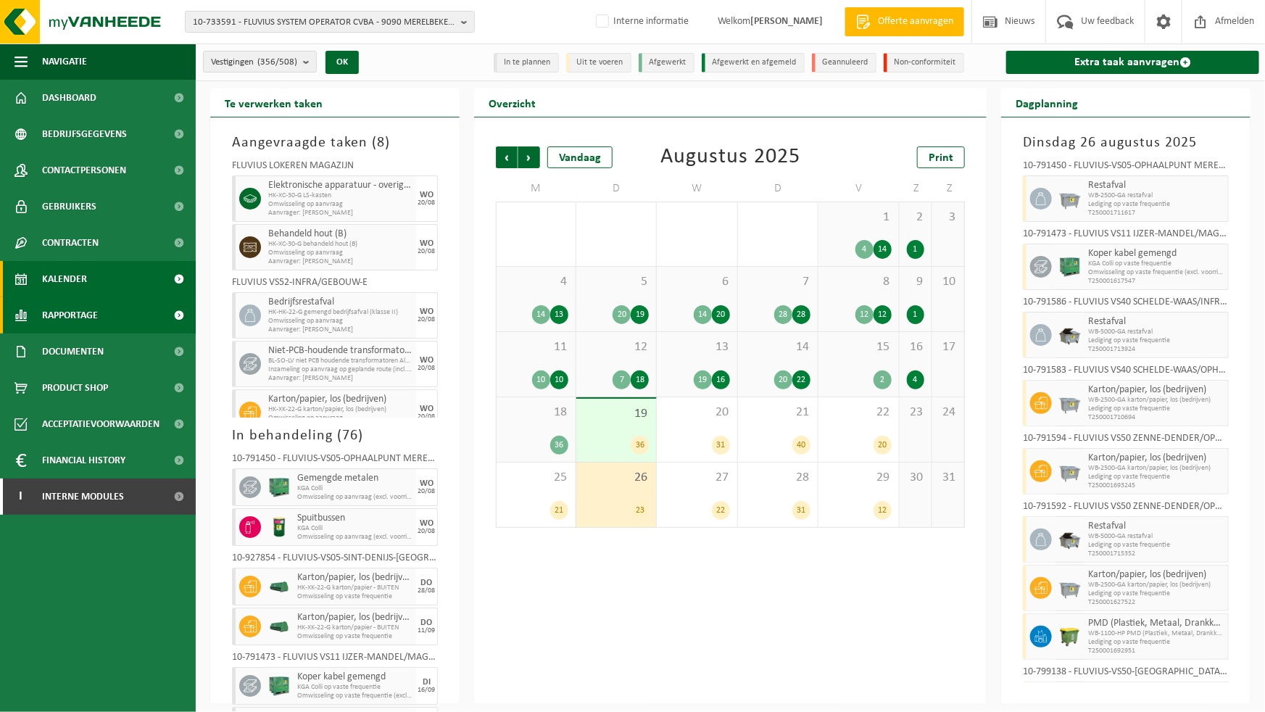
click at [54, 318] on span "Rapportage" at bounding box center [70, 315] width 56 height 36
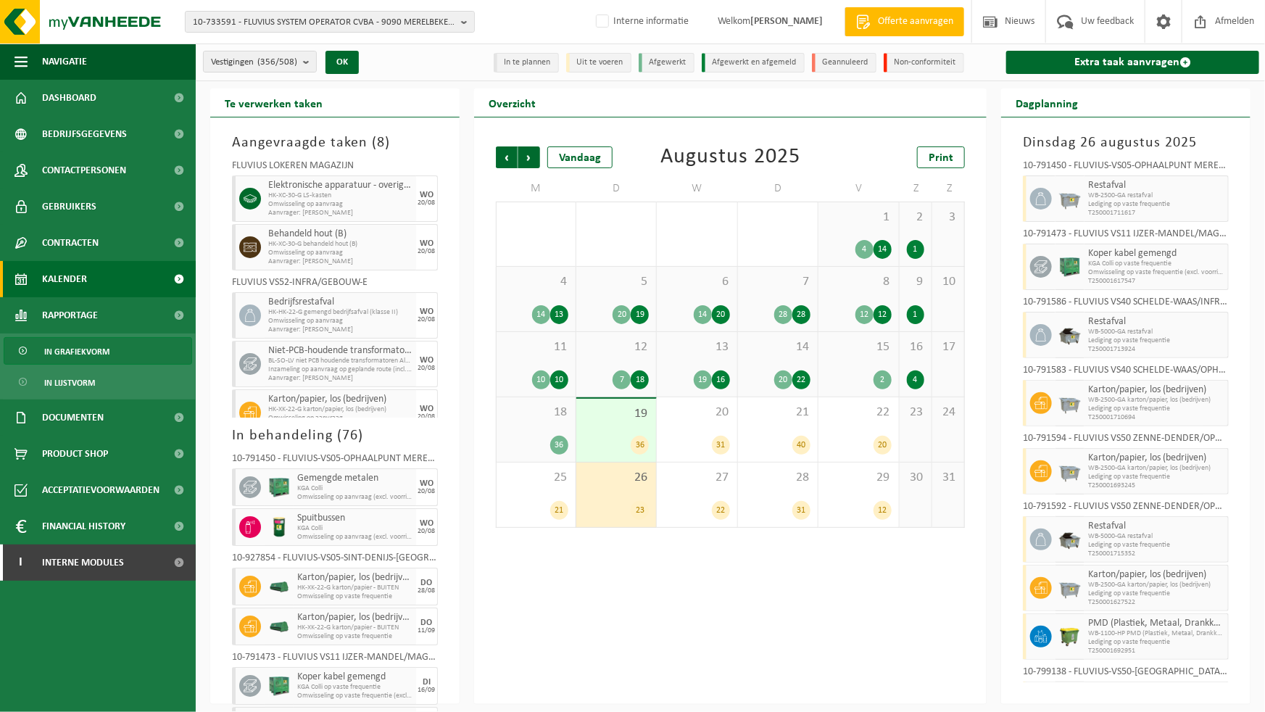
click at [86, 352] on span "In grafiekvorm" at bounding box center [76, 352] width 65 height 28
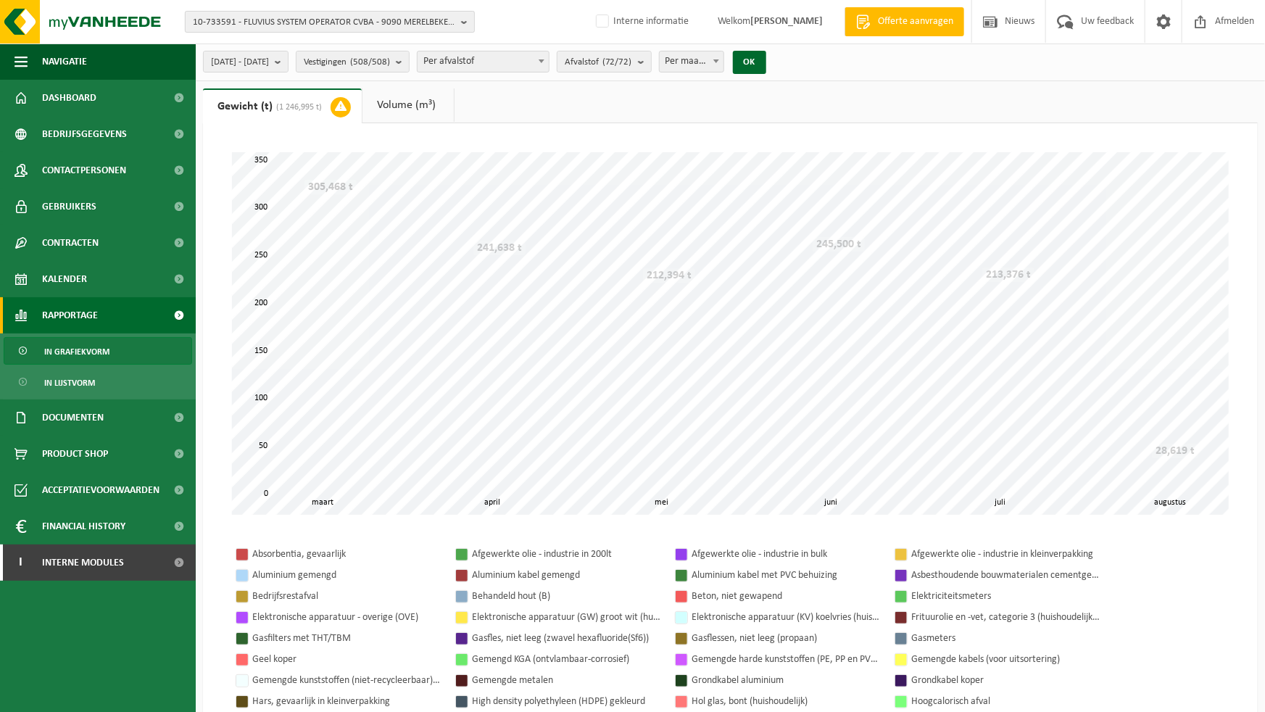
click at [409, 21] on span "10-733591 - FLUVIUS SYSTEM OPERATOR CVBA - 9090 MERELBEKE-[GEOGRAPHIC_DATA], [S…" at bounding box center [324, 23] width 262 height 22
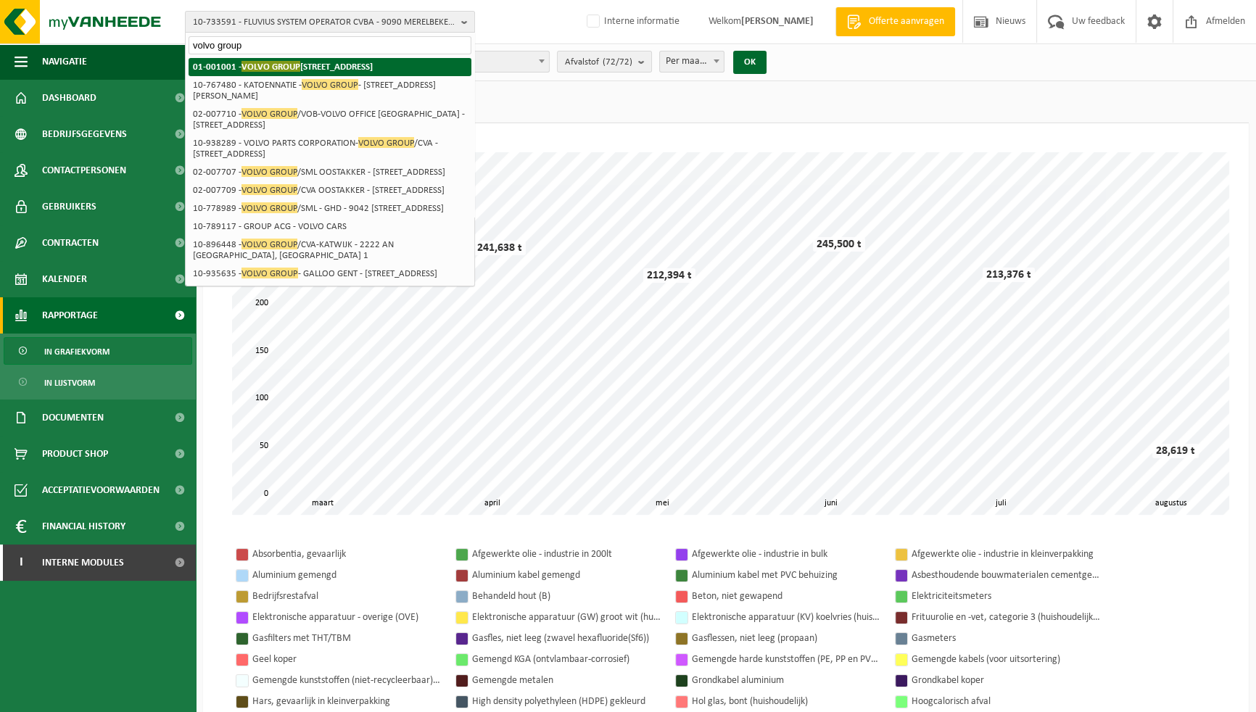
type input "volvo group"
click at [327, 67] on strong "01-001001 - VOLVO GROUP [STREET_ADDRESS]" at bounding box center [283, 66] width 180 height 11
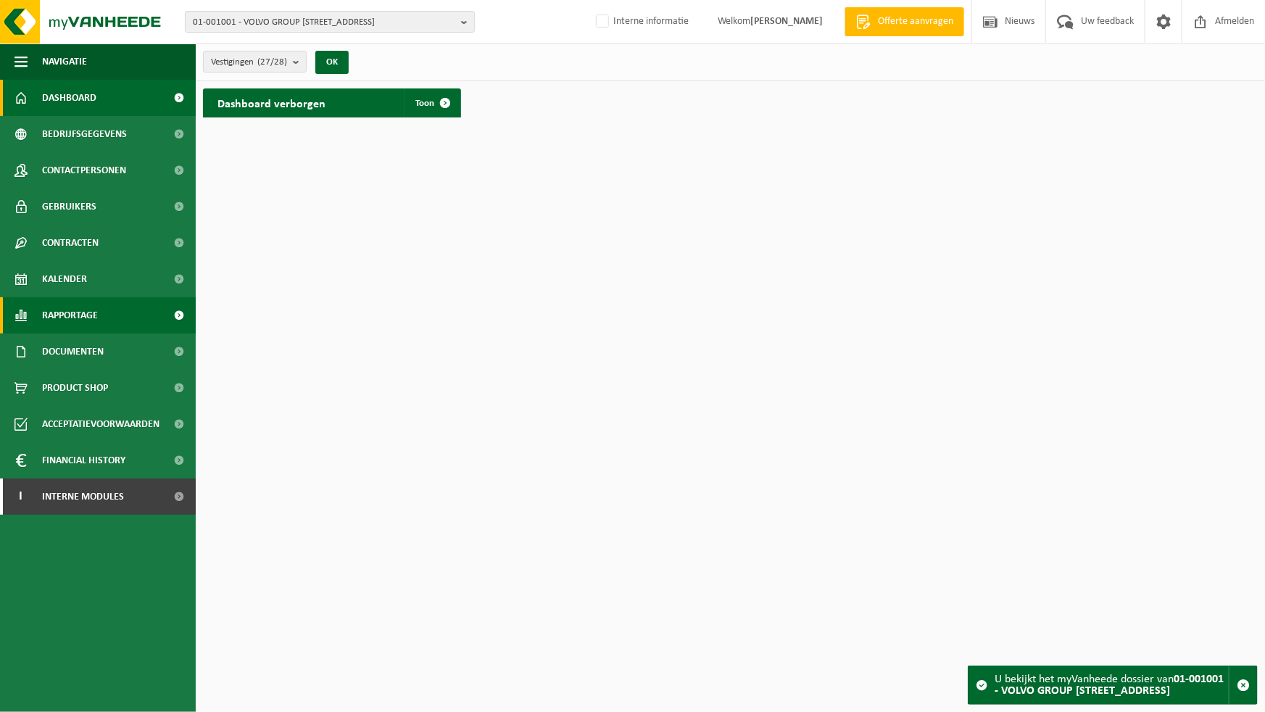
click at [71, 313] on span "Rapportage" at bounding box center [70, 315] width 56 height 36
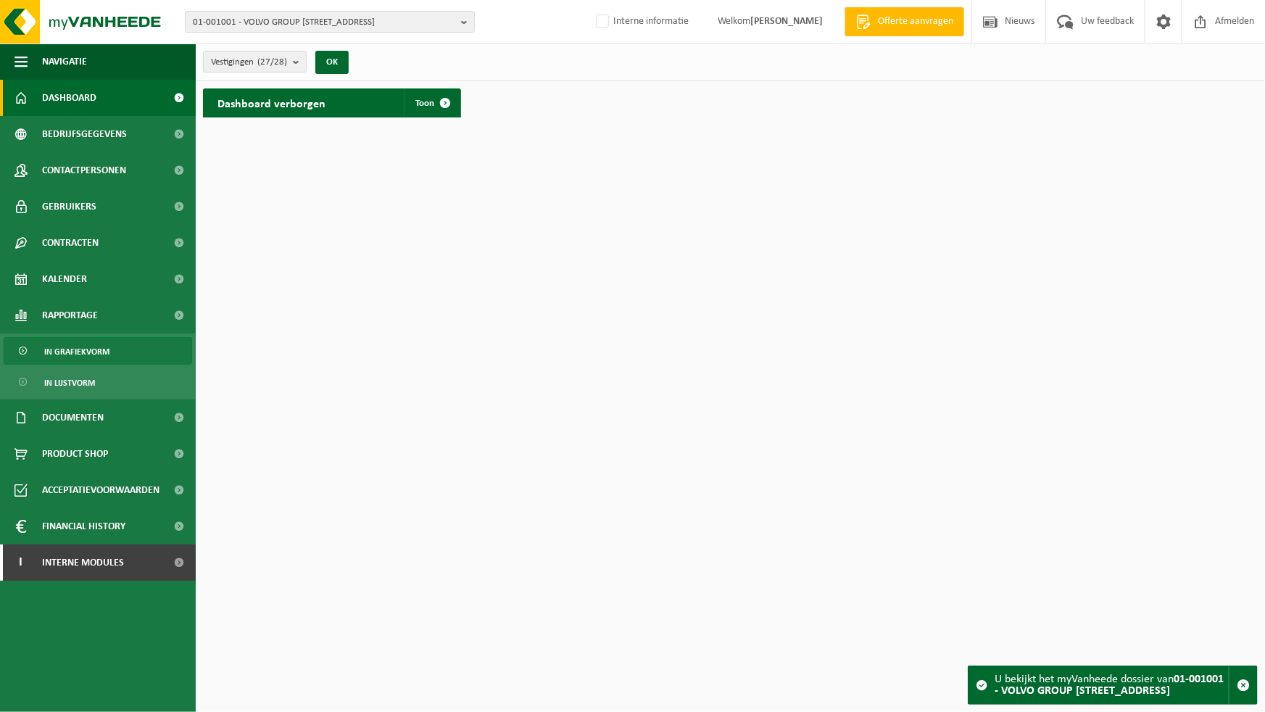
click at [100, 355] on span "In grafiekvorm" at bounding box center [76, 352] width 65 height 28
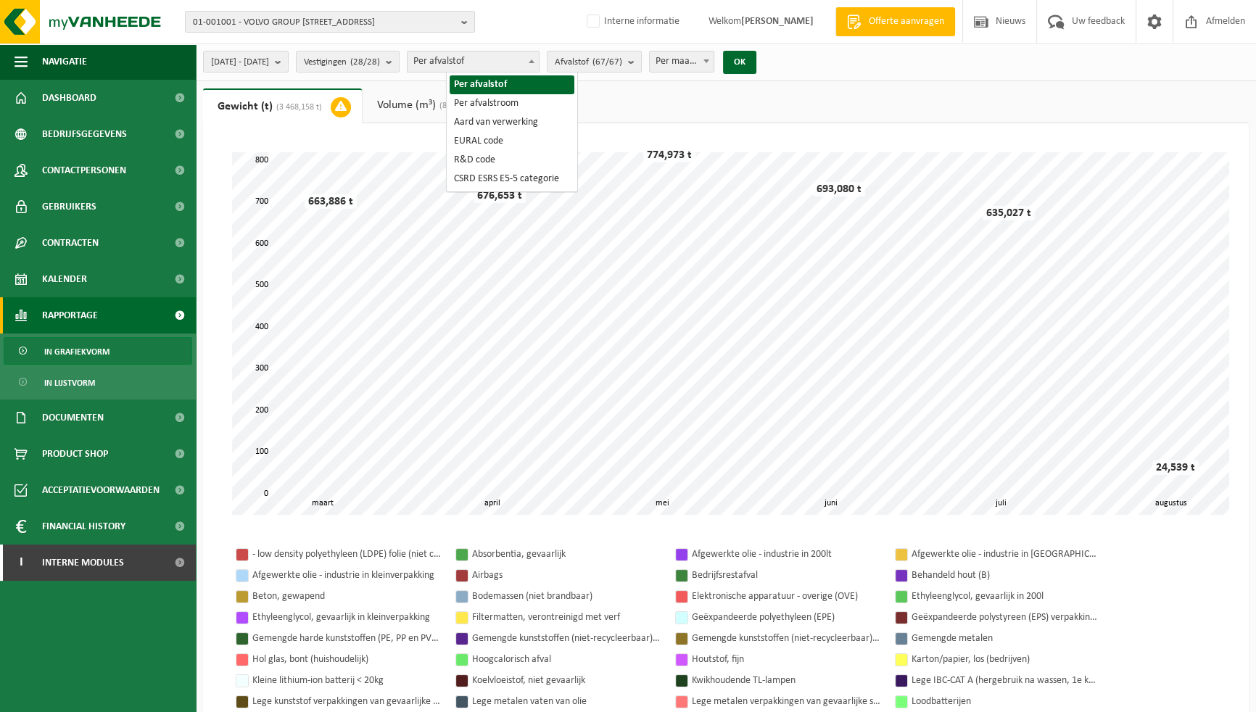
click at [534, 60] on span "Per afvalstof" at bounding box center [472, 61] width 131 height 20
select select "2"
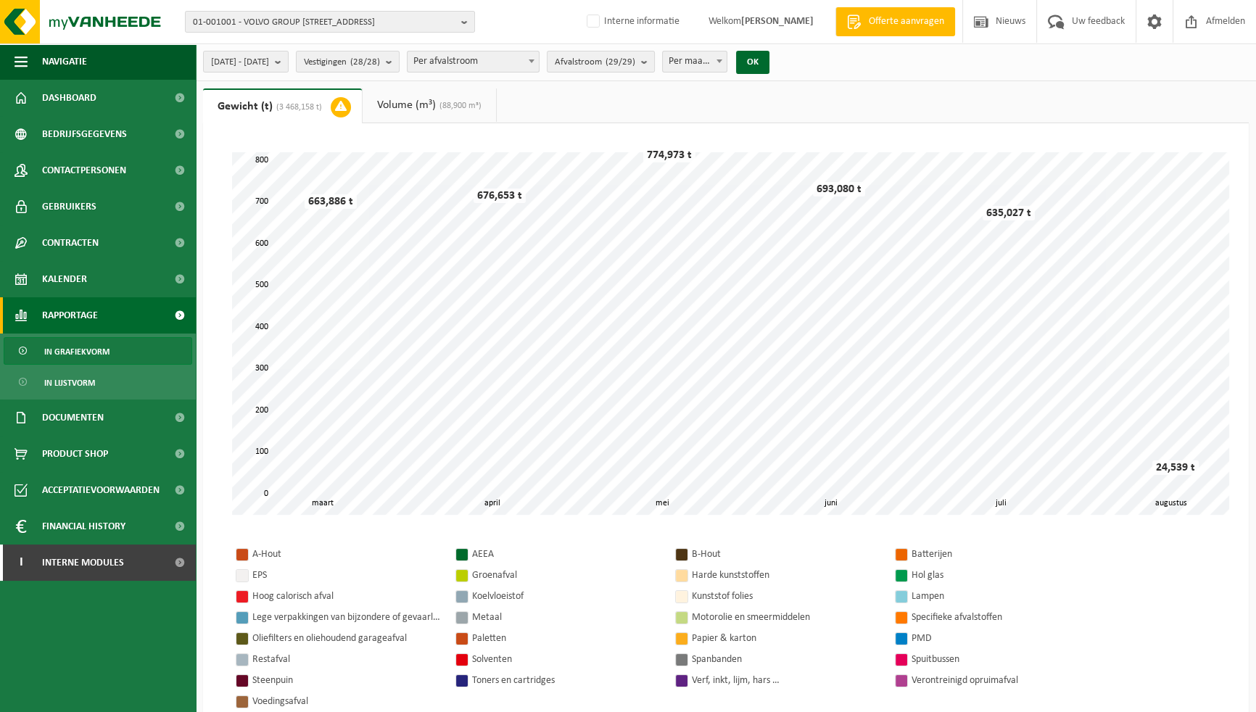
click at [296, 49] on div "2025-03-01 - 2025-08-19 Huidige maand Vorige maand Laatste 6 maanden Huidig jaa…" at bounding box center [490, 61] width 589 height 31
click at [269, 65] on span "2025-03-01 - 2025-08-19" at bounding box center [240, 62] width 58 height 22
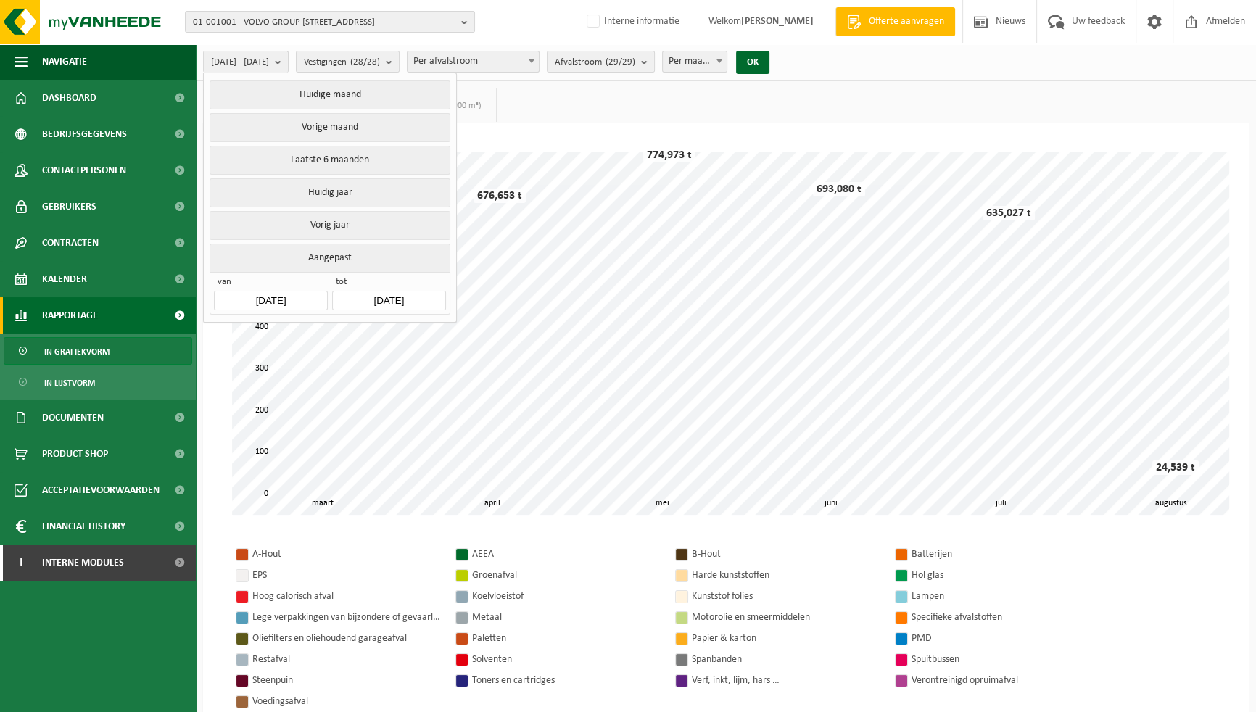
click at [287, 298] on input "2025-03-01" at bounding box center [270, 301] width 113 height 20
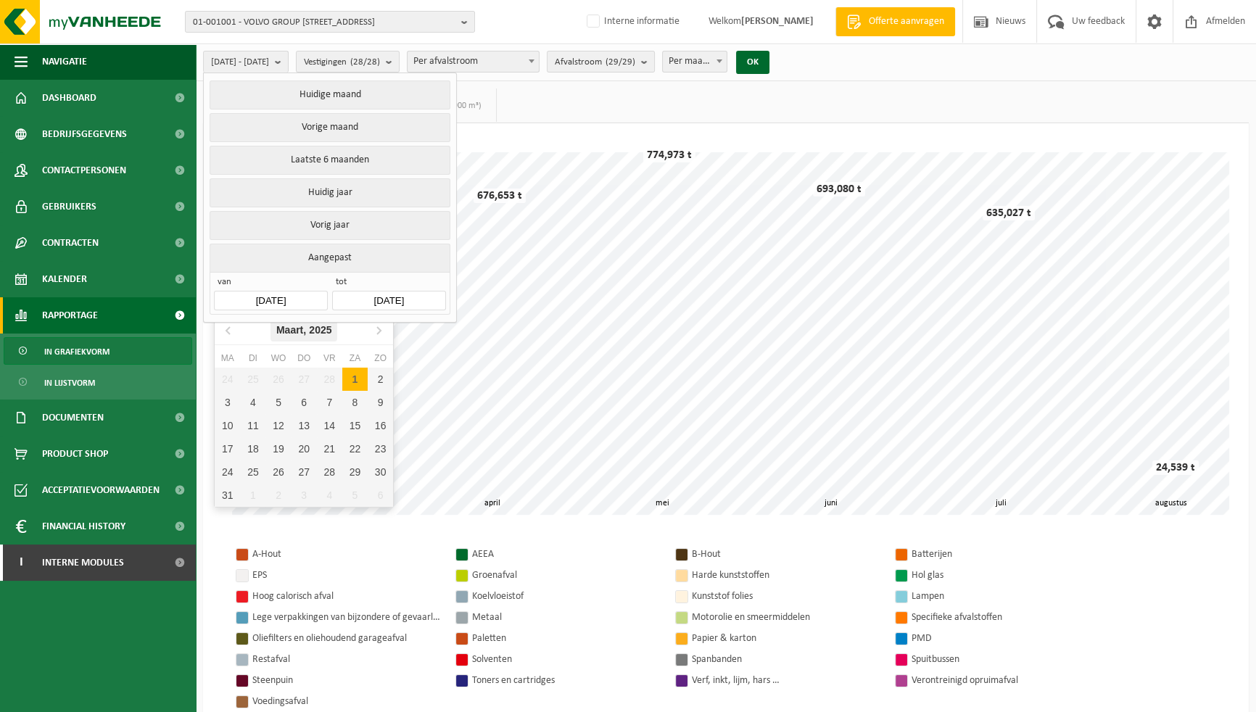
click at [323, 334] on icon "2025" at bounding box center [320, 330] width 22 height 10
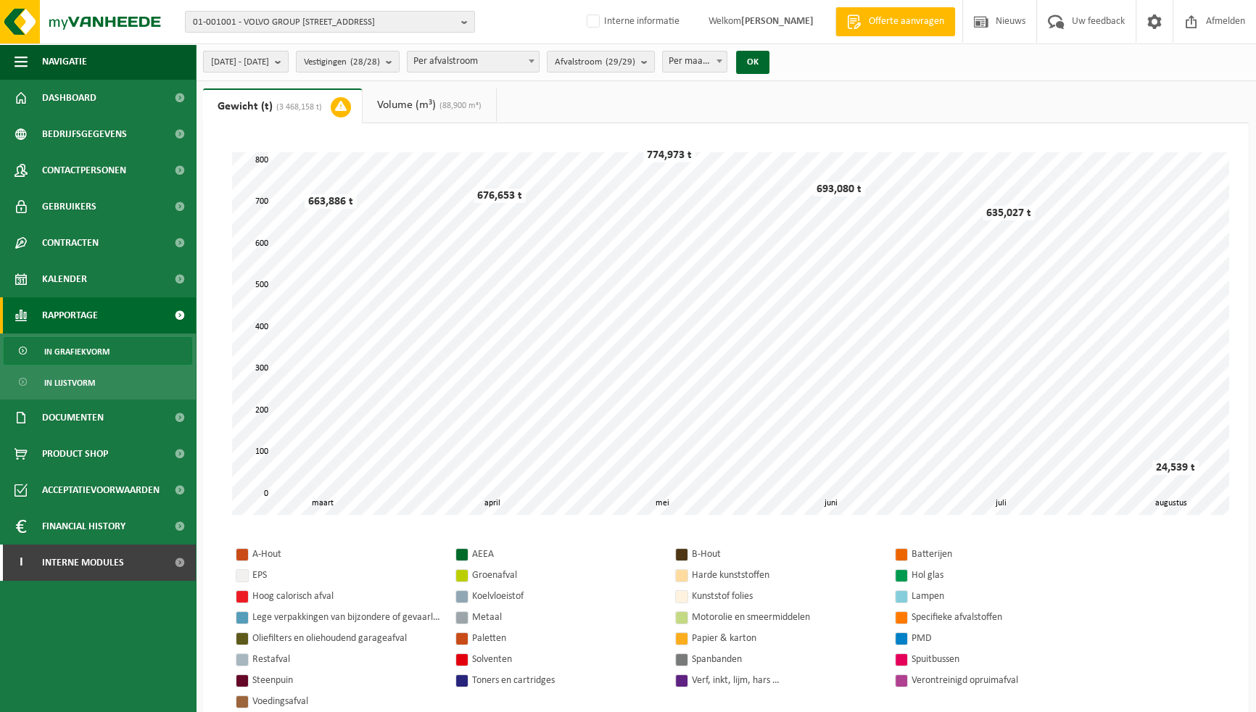
click at [269, 67] on span "2025-03-01 - 2025-08-19" at bounding box center [240, 62] width 58 height 22
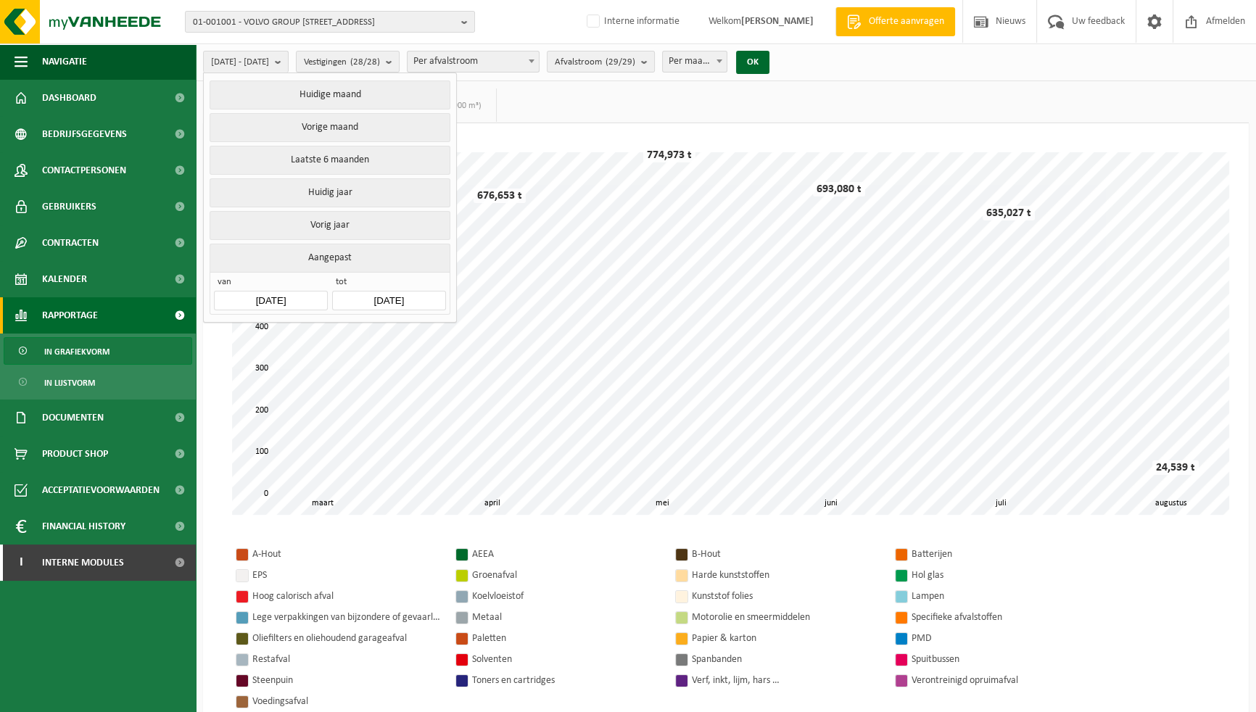
click at [273, 295] on input "2025-03-01" at bounding box center [270, 301] width 113 height 20
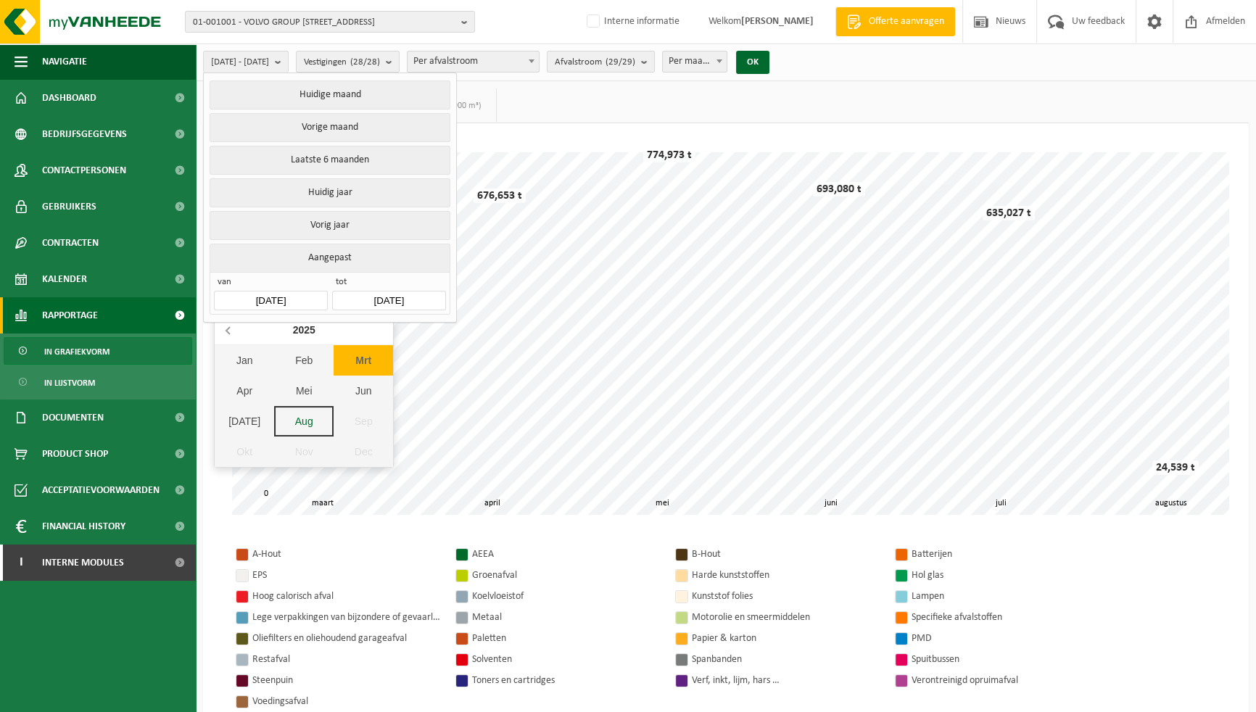
click at [230, 328] on icon at bounding box center [229, 329] width 23 height 23
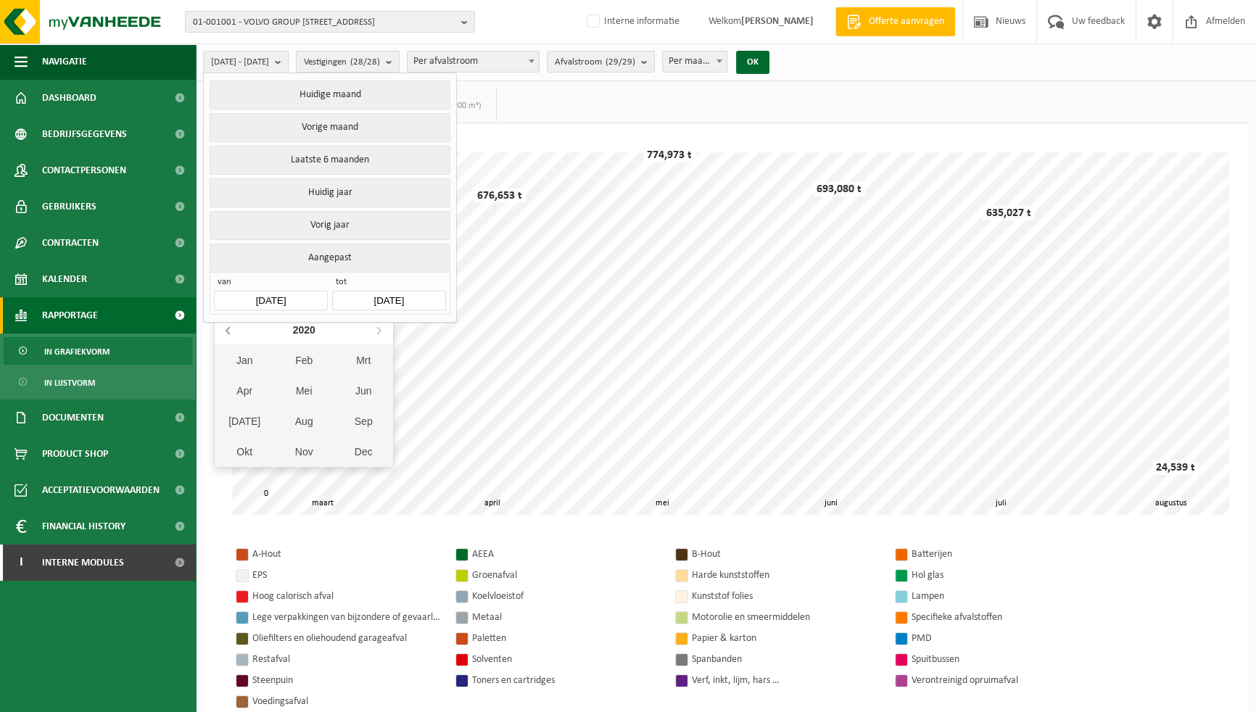
click at [230, 328] on icon at bounding box center [229, 329] width 23 height 23
click at [248, 355] on div "Jan" at bounding box center [244, 360] width 59 height 30
click at [378, 379] on div "1" at bounding box center [380, 379] width 25 height 23
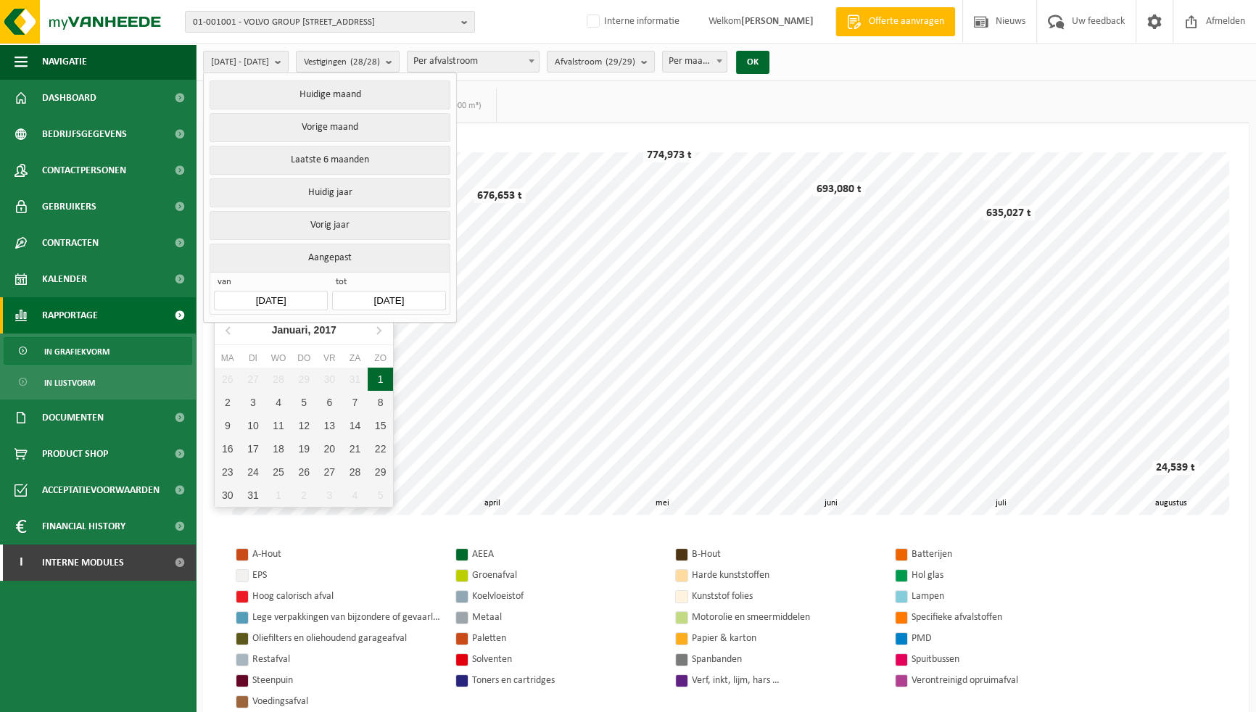
type input "2017-01-01"
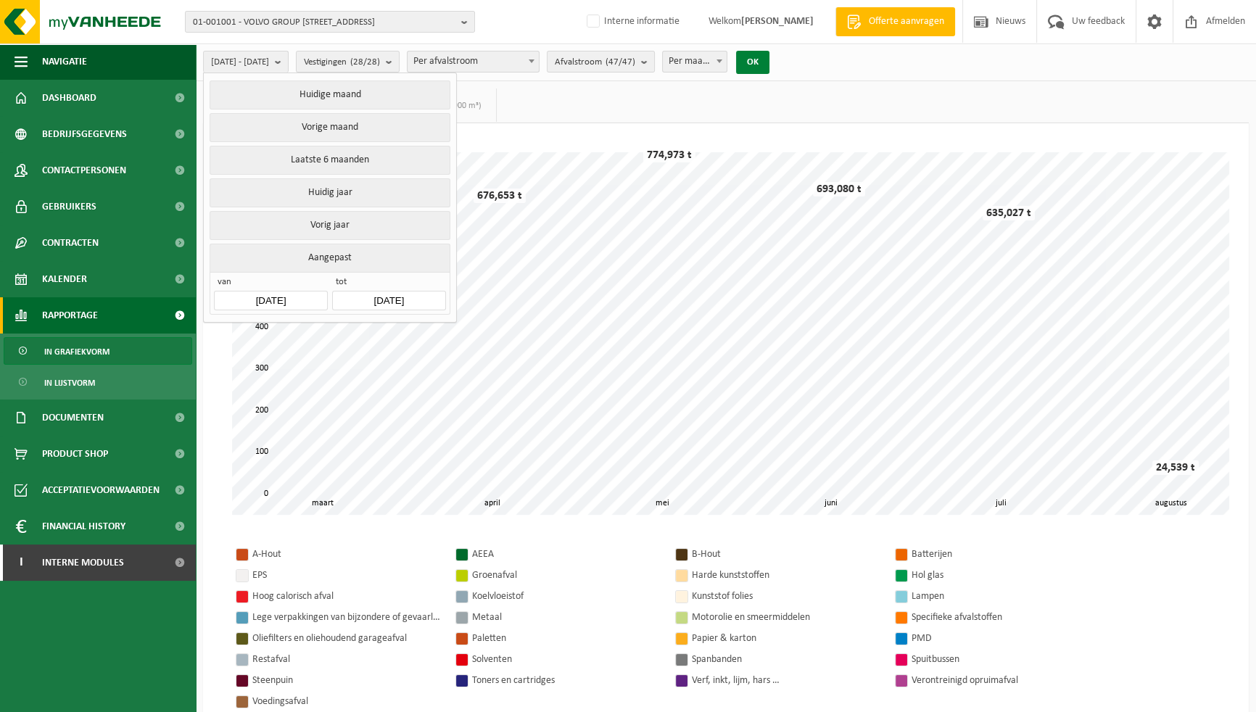
click at [769, 66] on button "OK" at bounding box center [752, 62] width 33 height 23
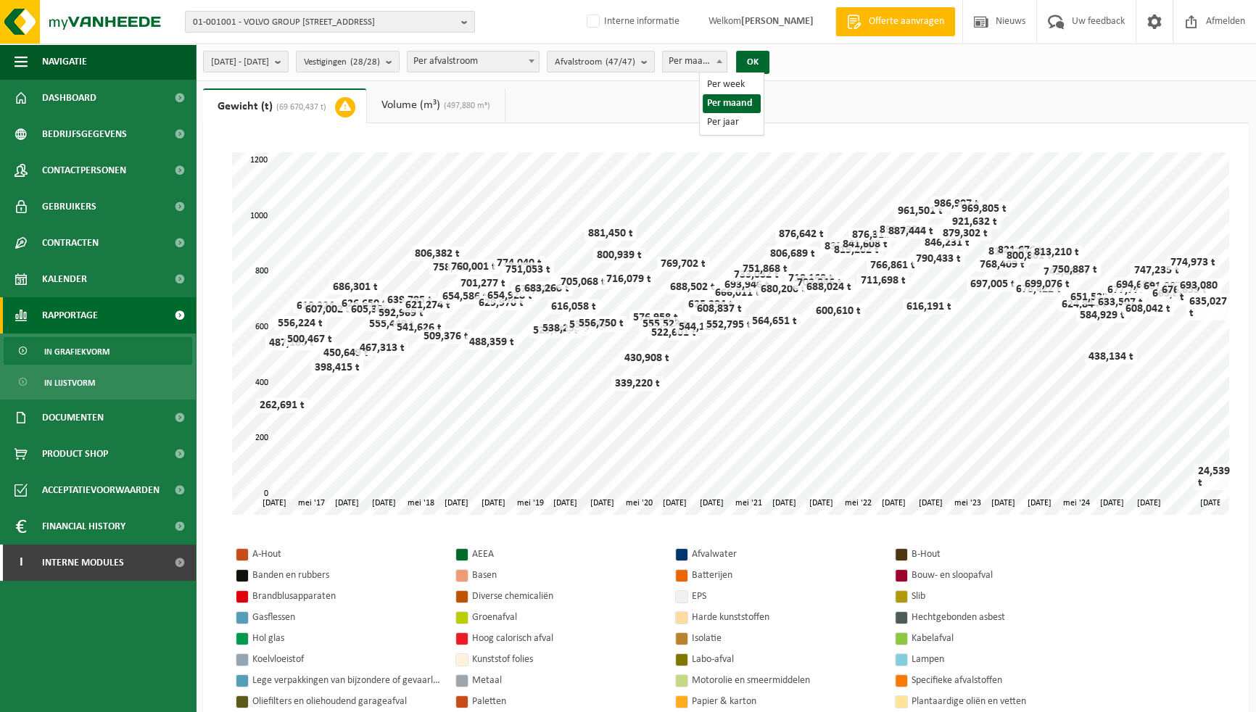
click at [724, 64] on span "Per maand" at bounding box center [695, 61] width 64 height 20
select select "3"
click at [769, 68] on button "OK" at bounding box center [752, 62] width 33 height 23
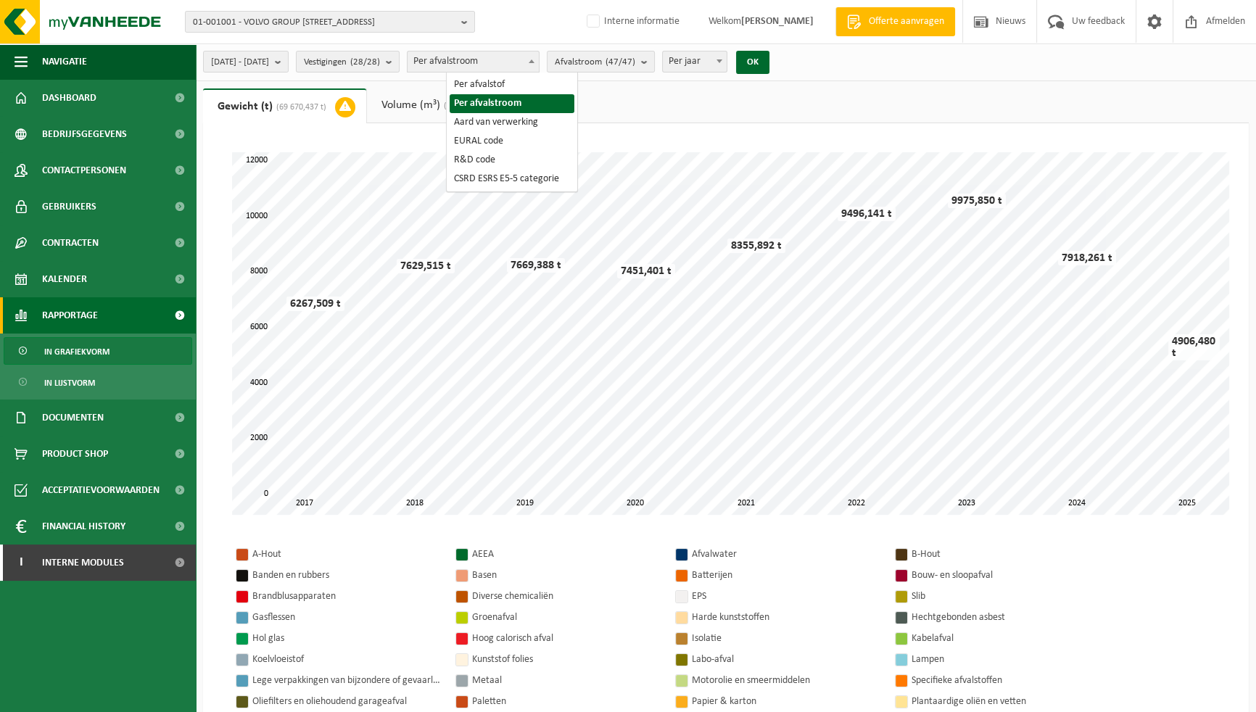
click at [496, 58] on span "Per afvalstroom" at bounding box center [472, 61] width 131 height 20
select select "8"
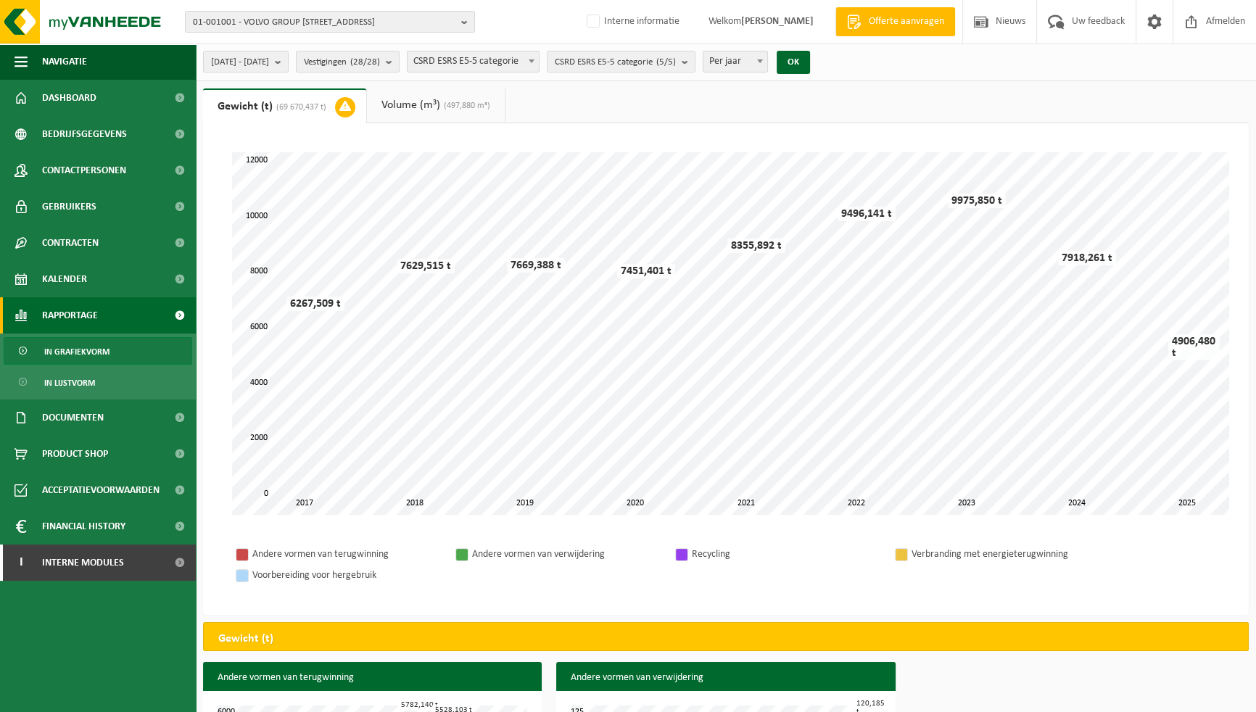
click at [656, 120] on ul "Gewicht (t) (69 670,437 t) Volume (m³) (497,880 m³)" at bounding box center [726, 105] width 1046 height 35
click at [92, 529] on span "Financial History" at bounding box center [83, 526] width 83 height 36
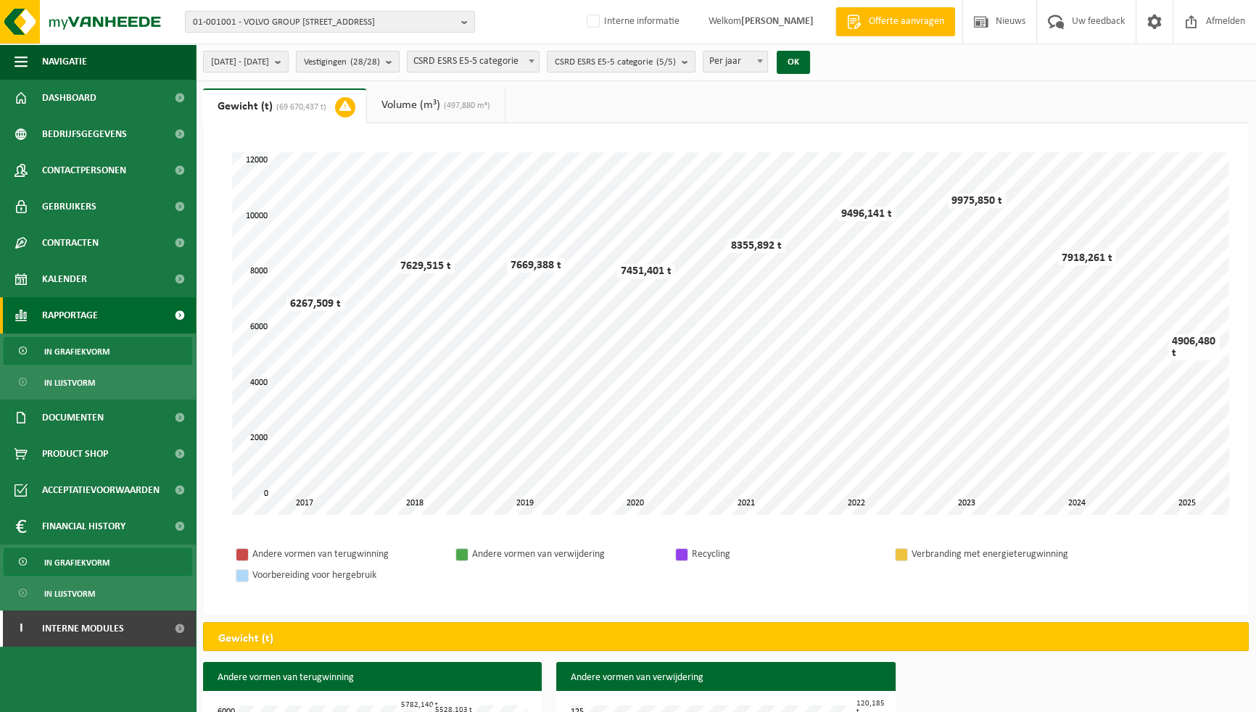
click at [94, 560] on span "In grafiekvorm" at bounding box center [76, 563] width 65 height 28
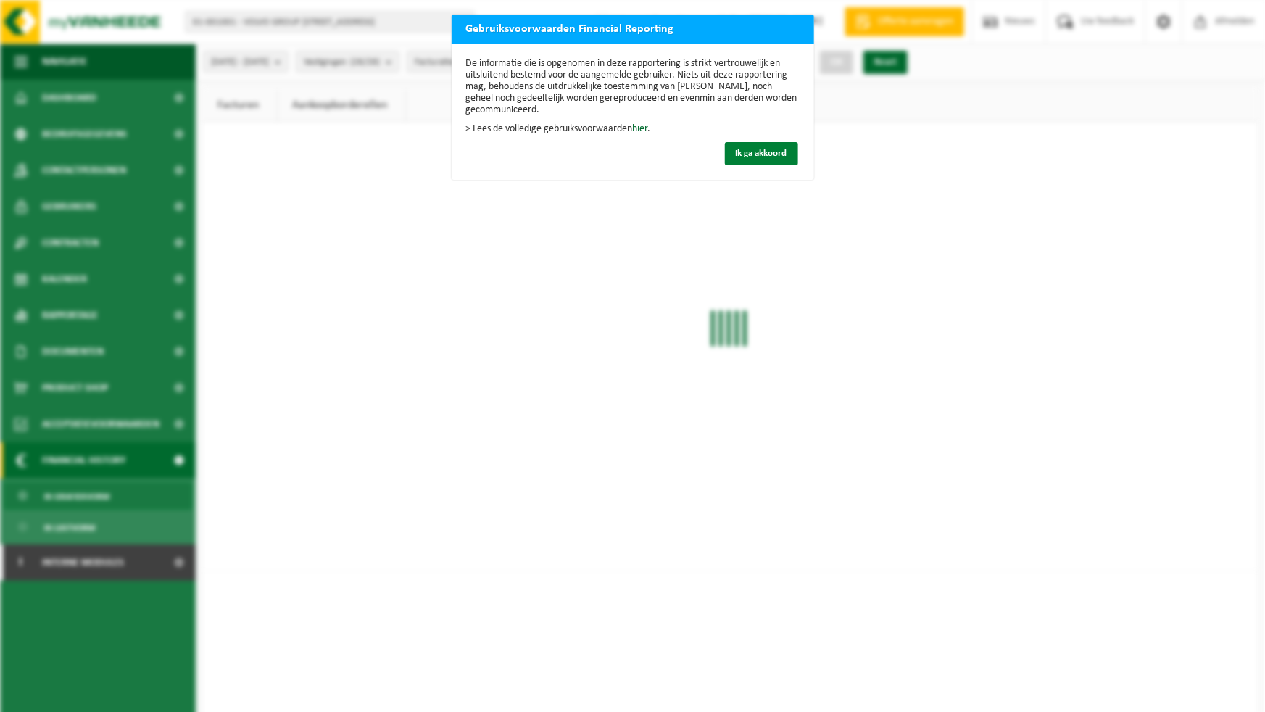
click at [779, 149] on span "Ik ga akkoord" at bounding box center [761, 153] width 51 height 9
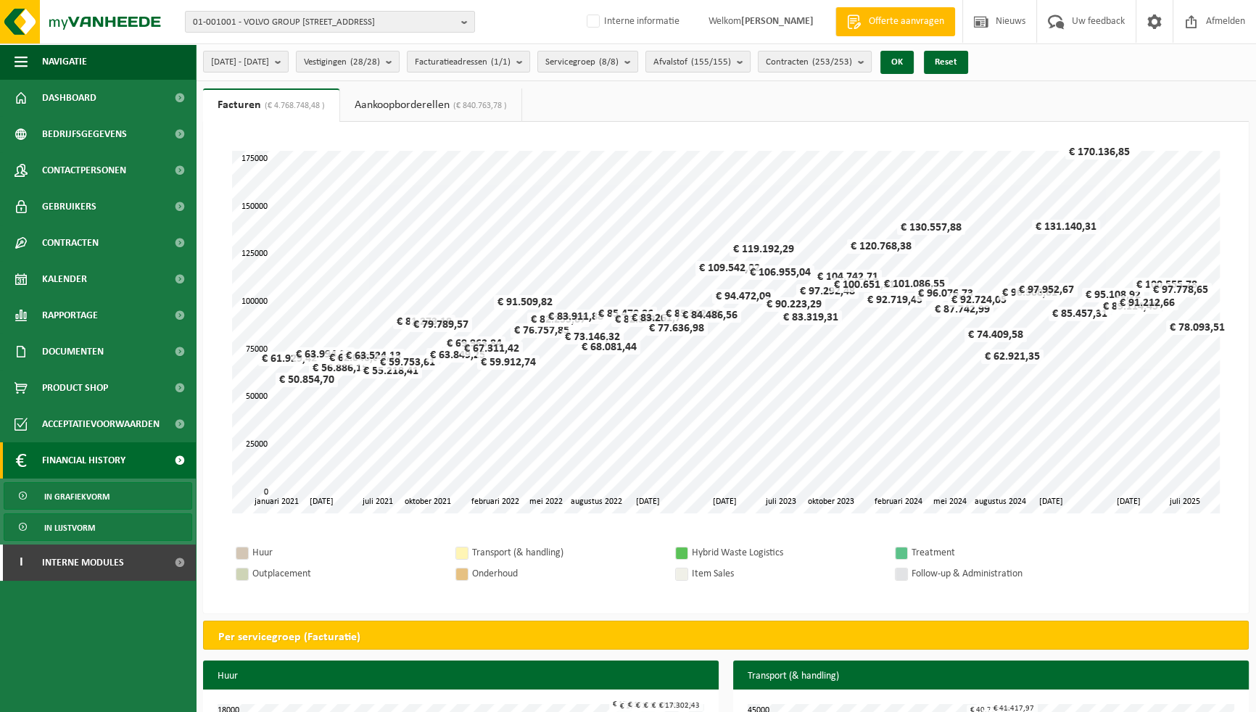
click at [96, 528] on link "In lijstvorm" at bounding box center [98, 527] width 189 height 28
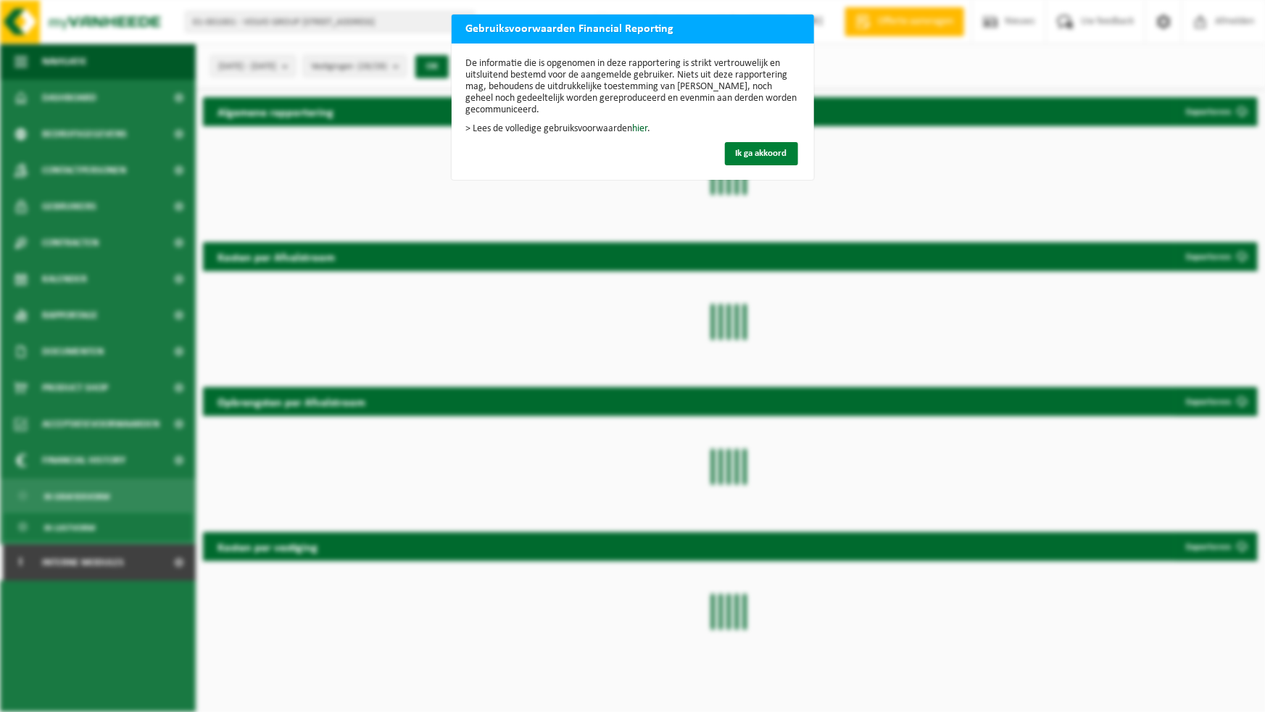
click at [748, 158] on span "Ik ga akkoord" at bounding box center [761, 153] width 51 height 9
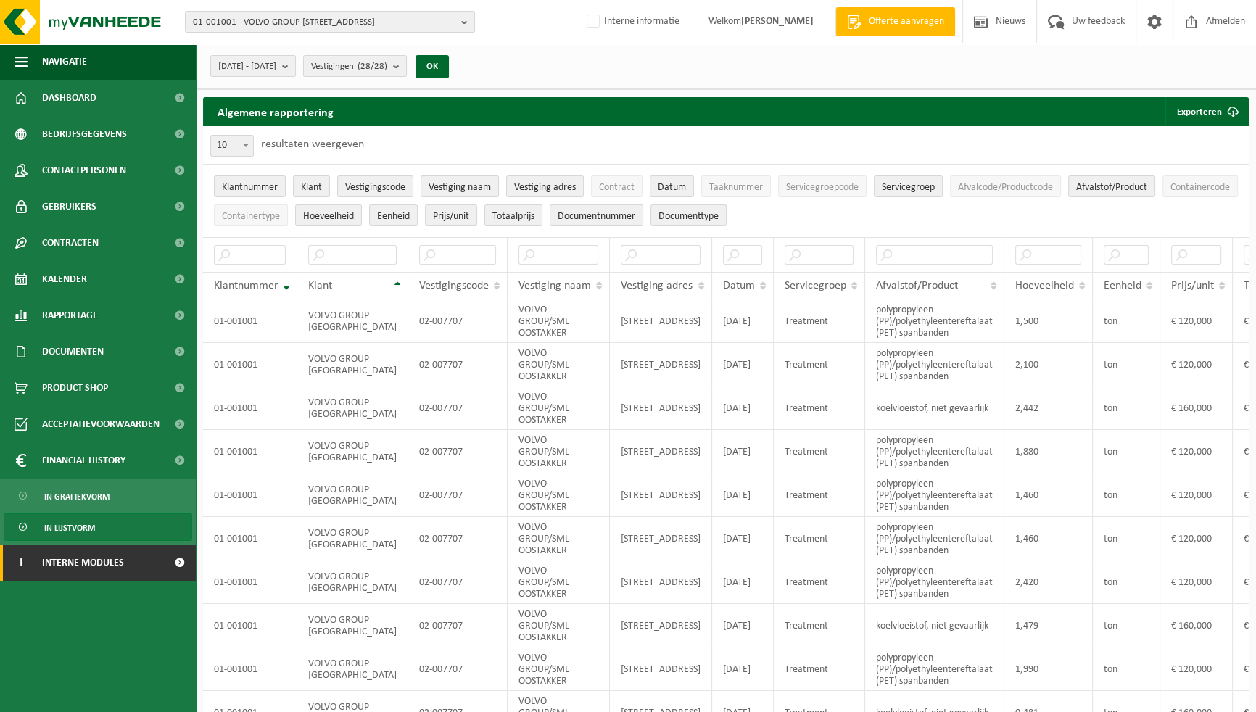
click at [102, 566] on span "Interne modules" at bounding box center [83, 563] width 82 height 36
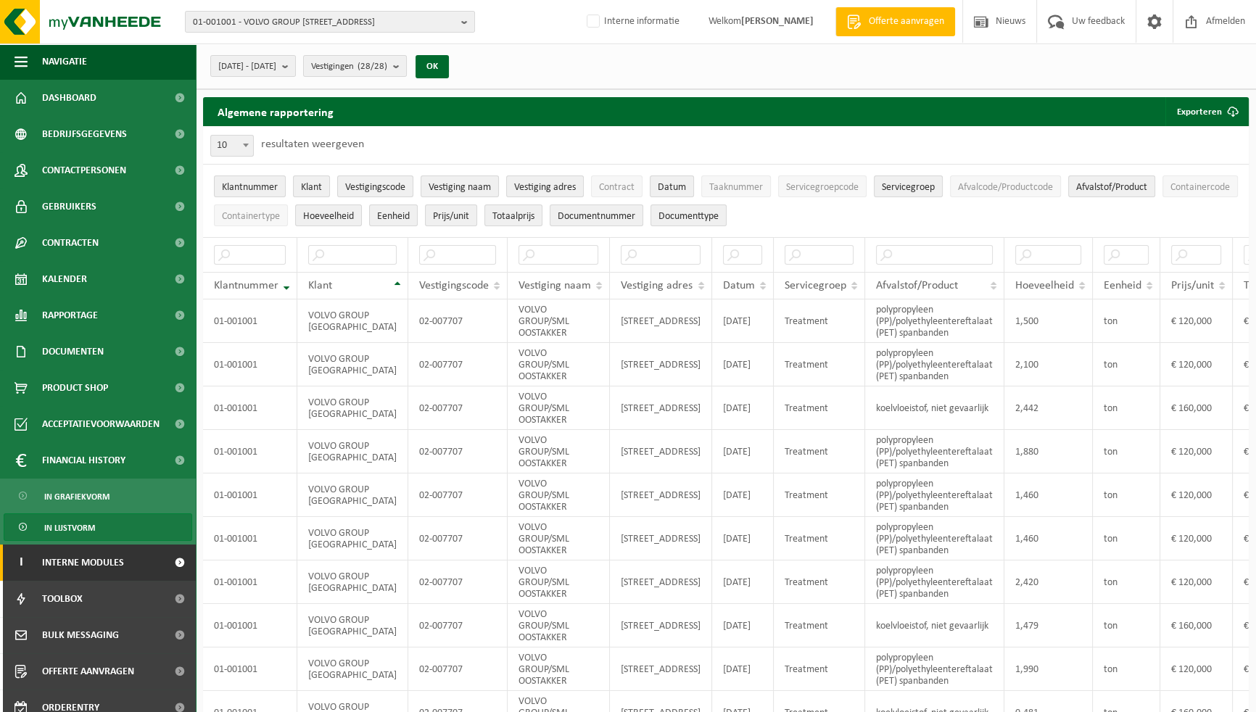
scroll to position [86, 0]
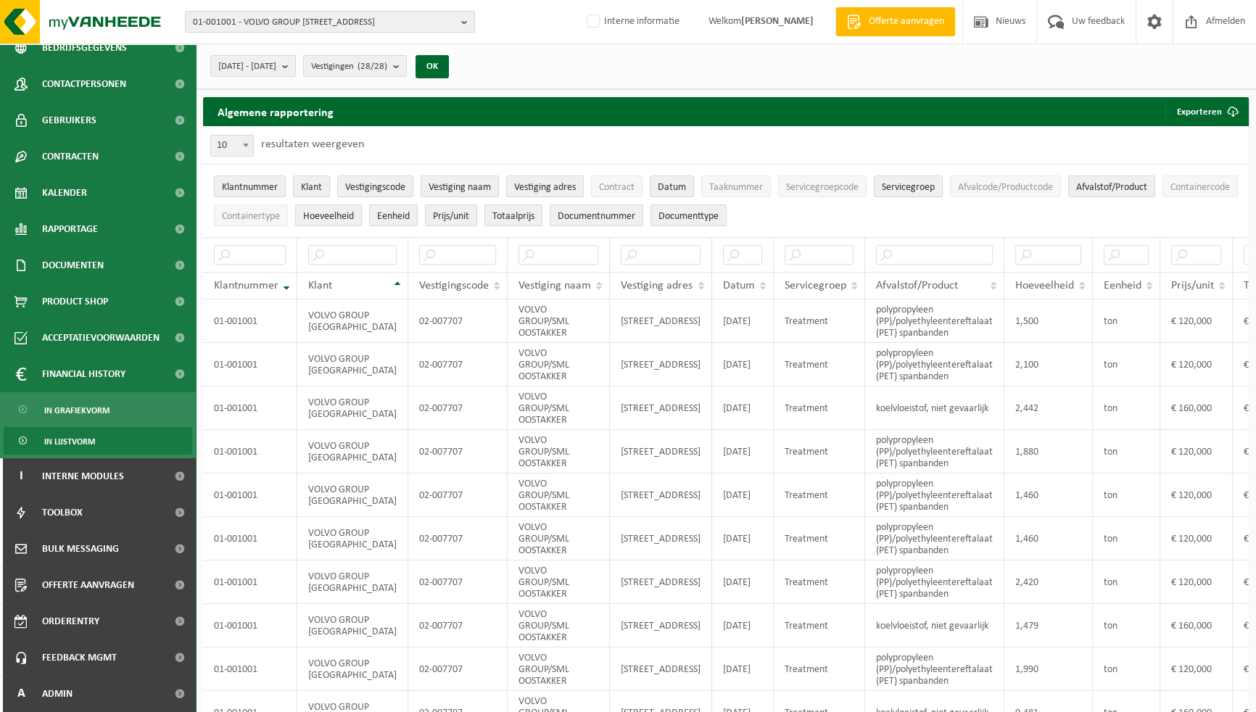
click at [710, 125] on div "Algemene rapportering Exporteren Enkel mijn selectie Alle beschikbare kolommen" at bounding box center [726, 111] width 1046 height 29
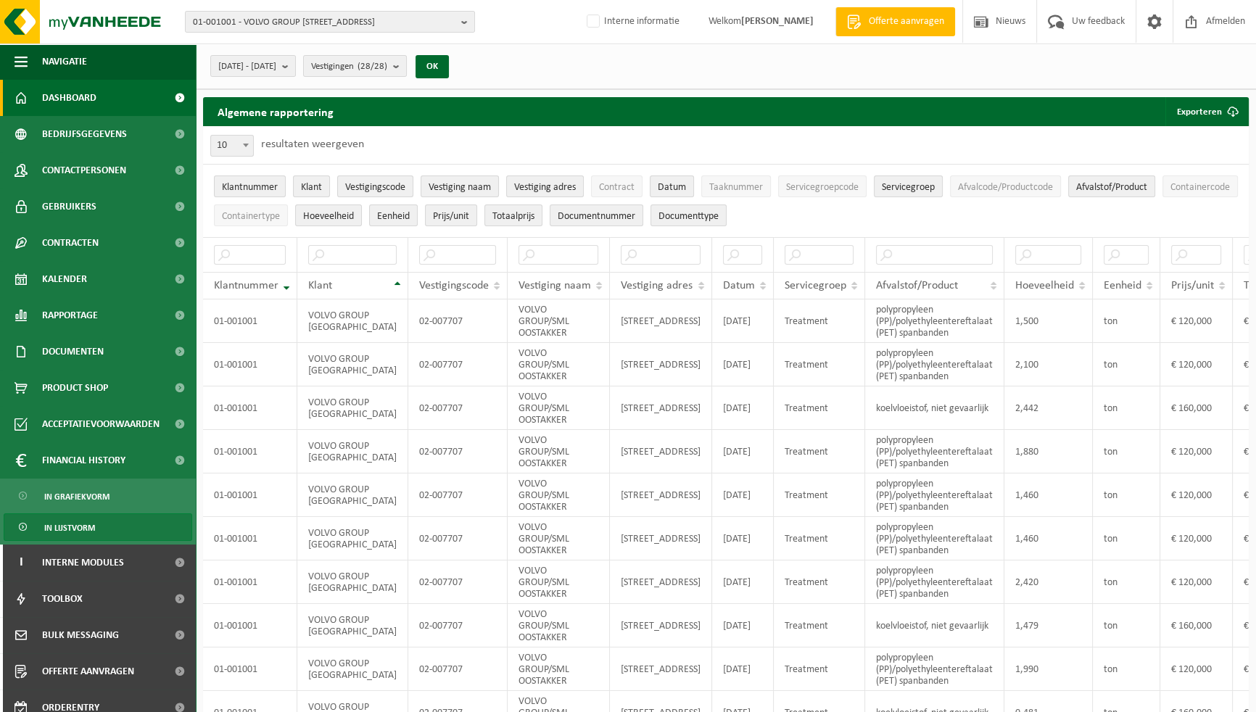
click at [71, 97] on span "Dashboard" at bounding box center [69, 98] width 54 height 36
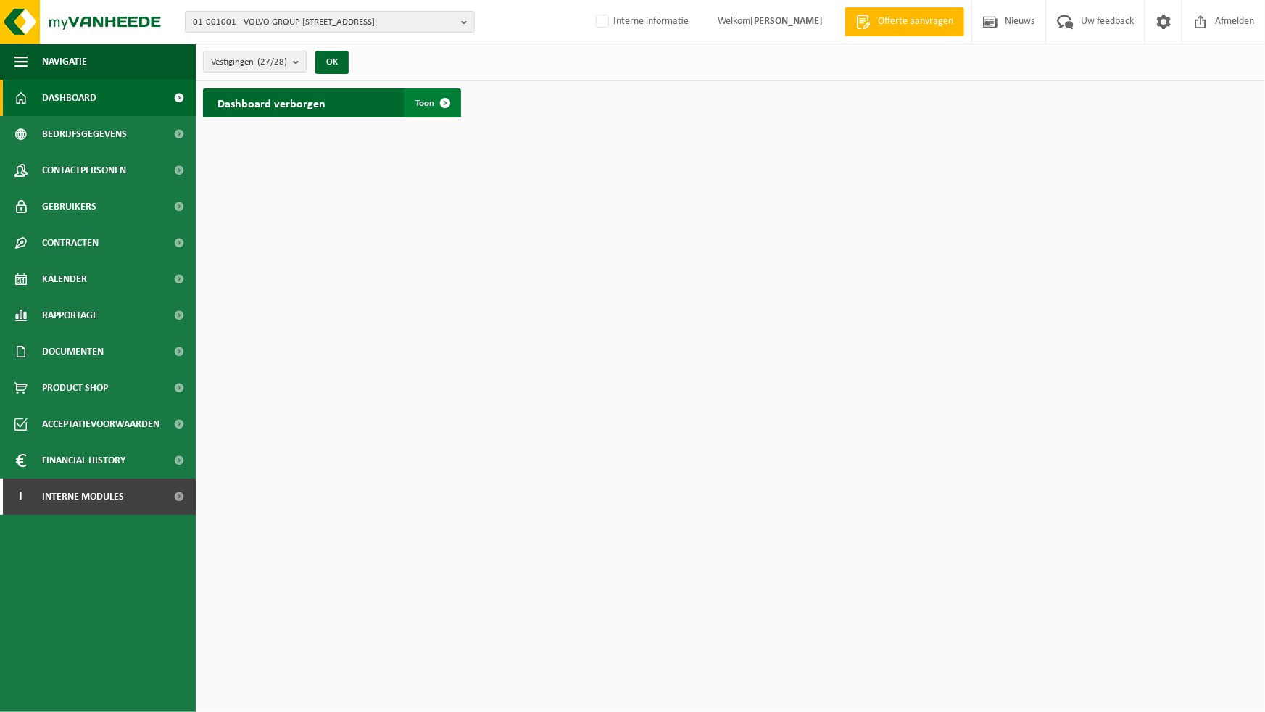
click at [435, 107] on span at bounding box center [445, 102] width 29 height 29
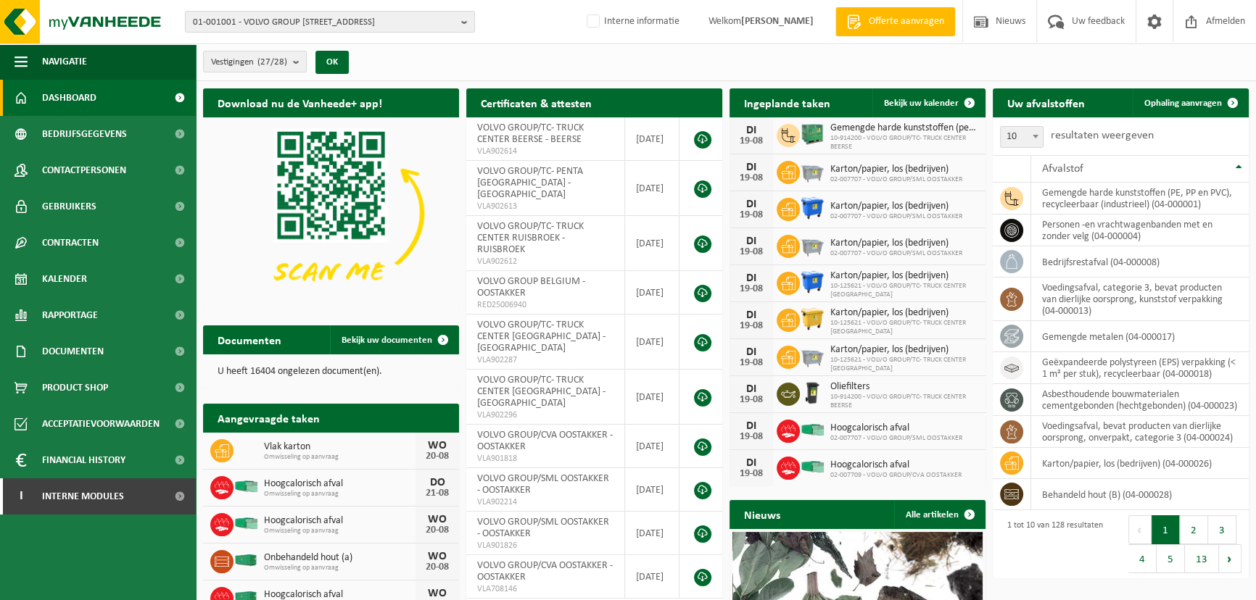
click at [591, 70] on div "Vestigingen (27/28) Alles selecteren Alles deselecteren Actieve selecteren VOLV…" at bounding box center [726, 63] width 1060 height 38
click at [487, 61] on div "Vestigingen (27/28) Alles selecteren Alles deselecteren Actieve selecteren VOLV…" at bounding box center [726, 63] width 1060 height 38
click at [705, 66] on div "Vestigingen (27/28) Alles selecteren Alles deselecteren Actieve selecteren VOLV…" at bounding box center [726, 63] width 1060 height 38
click at [652, 73] on div "Vestigingen (27/28) Alles selecteren Alles deselecteren Actieve selecteren VOLV…" at bounding box center [726, 63] width 1060 height 38
click at [598, 68] on div "Vestigingen (27/28) Alles selecteren Alles deselecteren Actieve selecteren VOLV…" at bounding box center [726, 63] width 1060 height 38
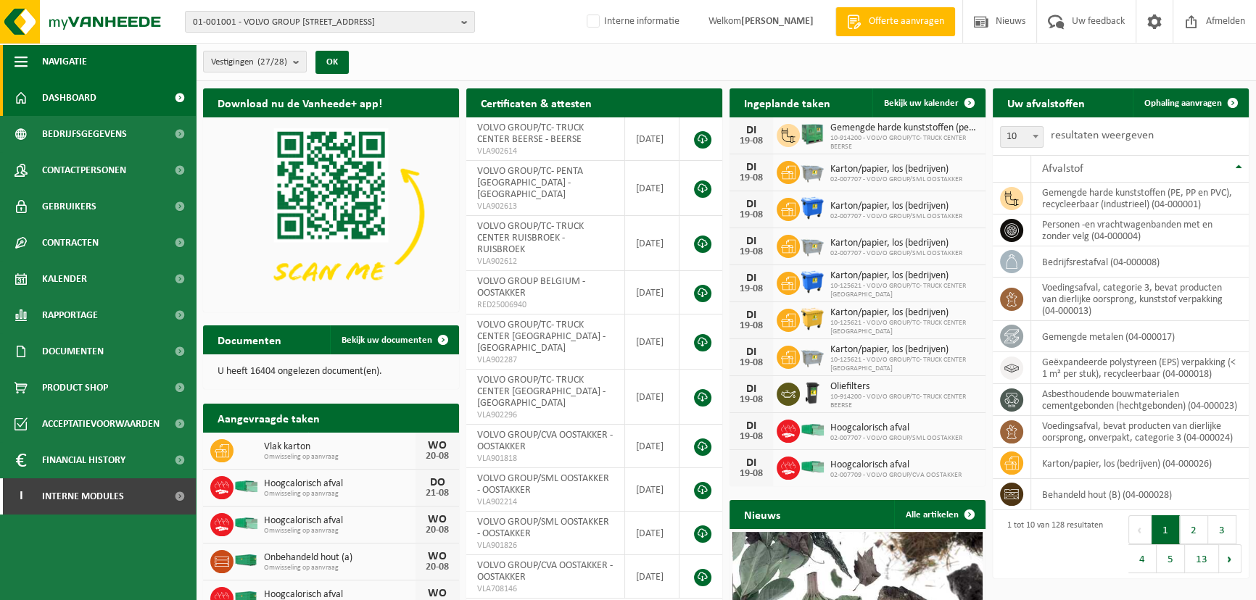
click at [22, 59] on span "button" at bounding box center [21, 62] width 13 height 36
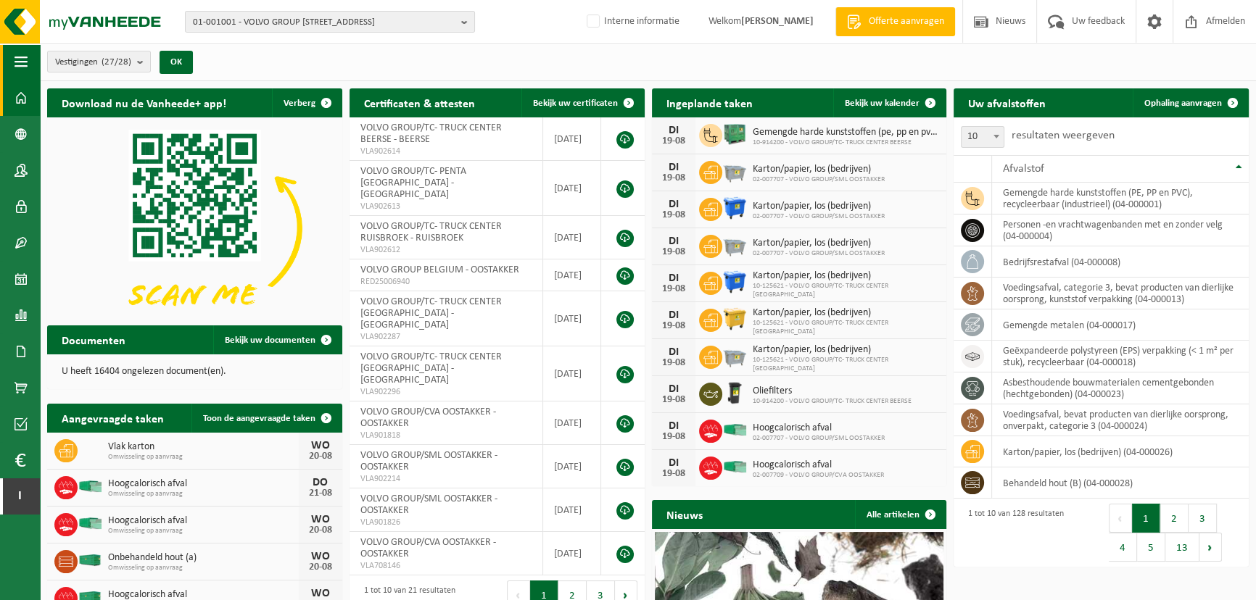
click at [21, 59] on span "button" at bounding box center [21, 62] width 13 height 36
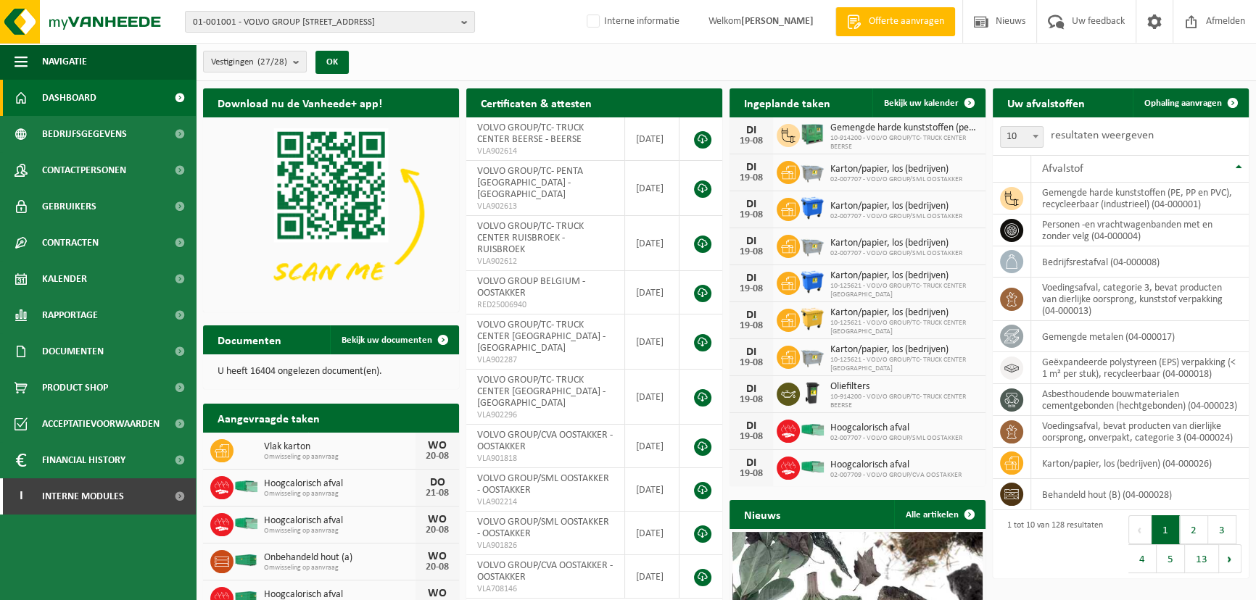
click at [448, 58] on div "Vestigingen (27/28) Alles selecteren Alles deselecteren Actieve selecteren VOLV…" at bounding box center [726, 63] width 1060 height 38
click at [449, 46] on div "Vestigingen (27/28) Alles selecteren Alles deselecteren Actieve selecteren VOLV…" at bounding box center [726, 63] width 1060 height 38
click at [550, 51] on div "Vestigingen (27/28) Alles selecteren Alles deselecteren Actieve selecteren VOLV…" at bounding box center [726, 63] width 1060 height 38
